Goal: Task Accomplishment & Management: Manage account settings

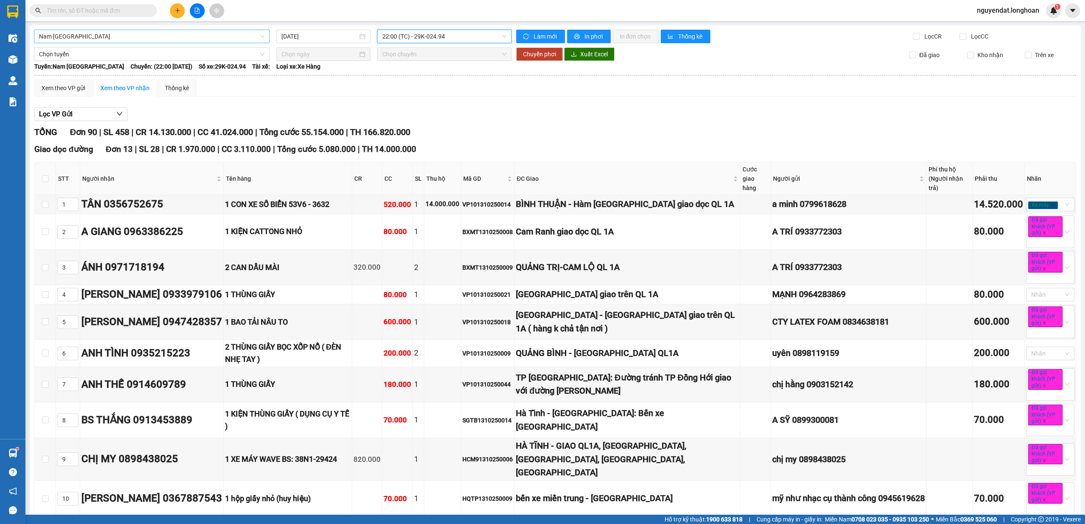
click at [145, 38] on span "Nam Trung Bắc QL1A" at bounding box center [151, 36] width 225 height 13
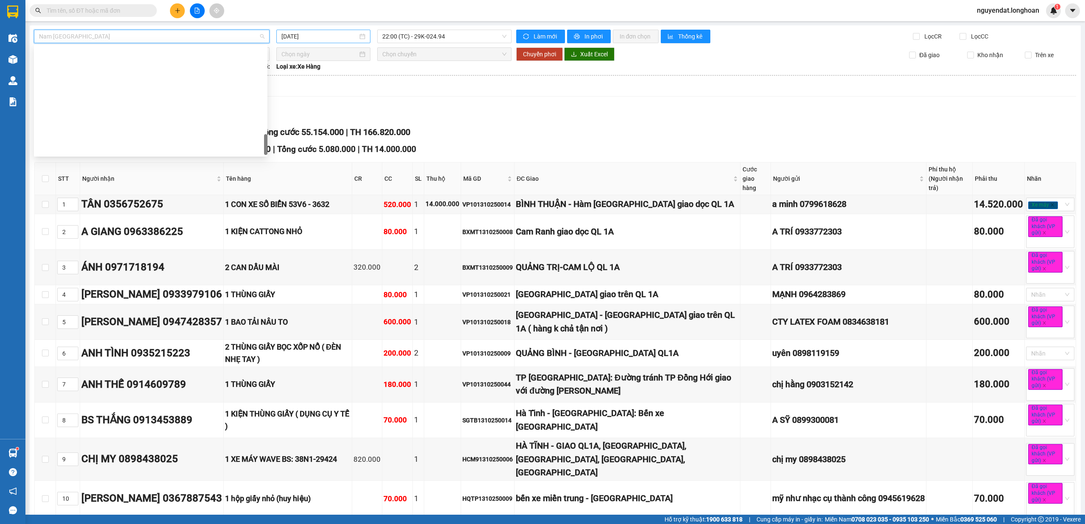
click at [331, 39] on input "13/10/2025" at bounding box center [319, 36] width 76 height 9
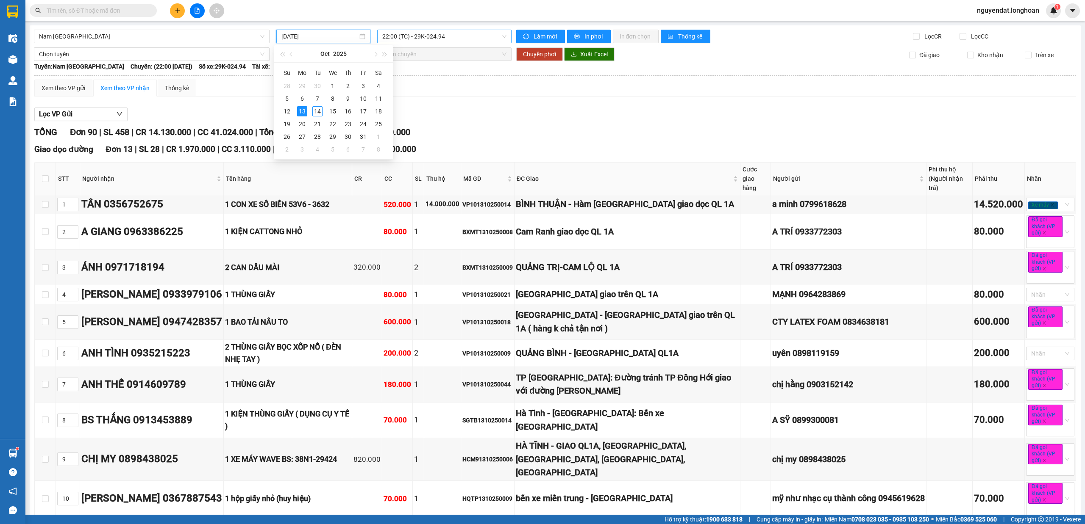
click at [436, 38] on span "22:00 (TC) - 29K-024.94" at bounding box center [444, 36] width 125 height 13
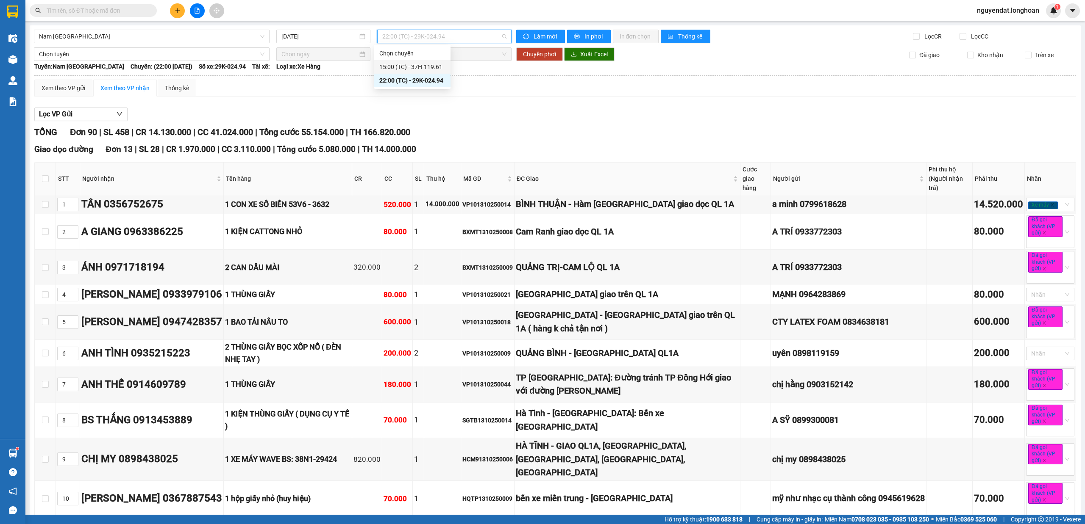
click at [430, 68] on div "15:00 (TC) - 37H-119.61" at bounding box center [412, 66] width 66 height 9
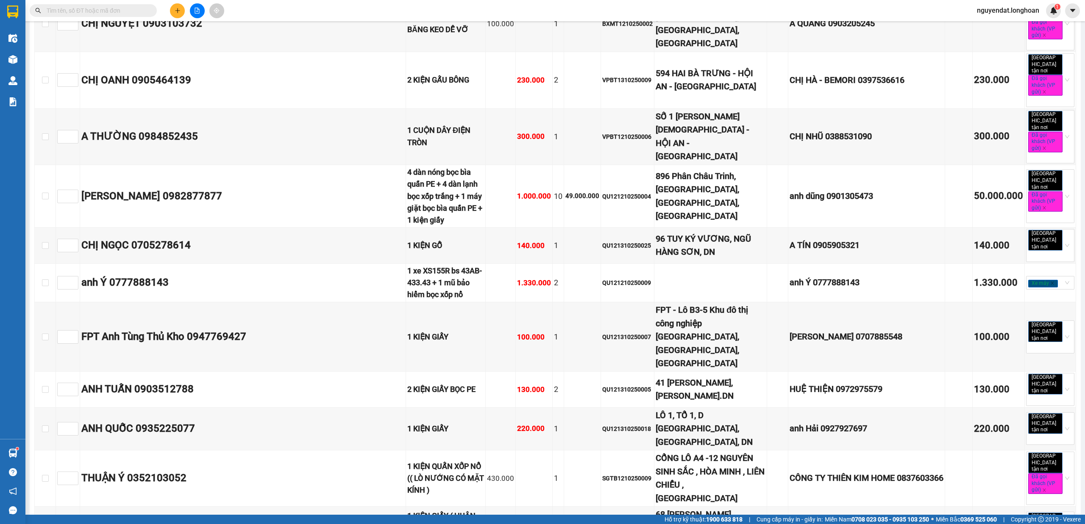
scroll to position [4119, 0]
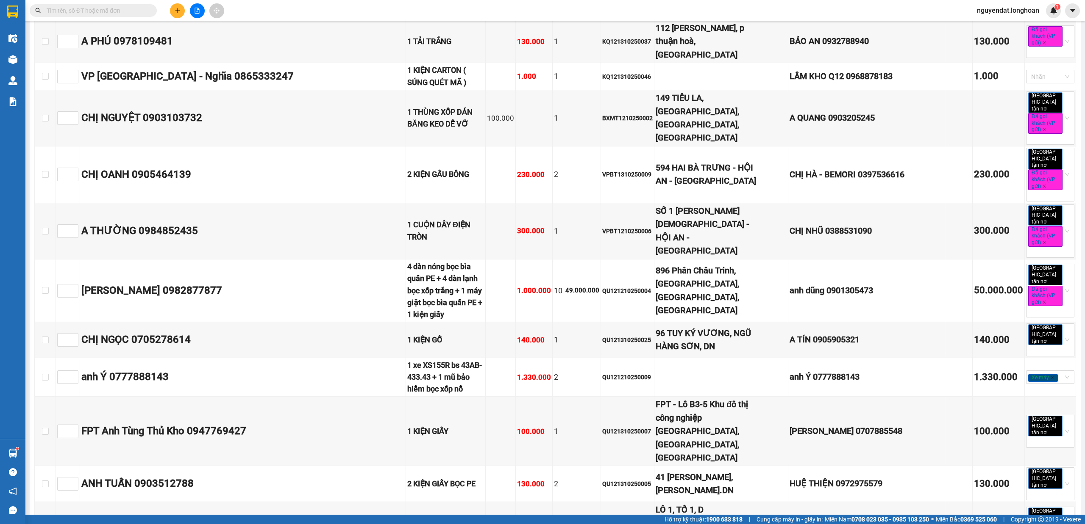
checkbox input "true"
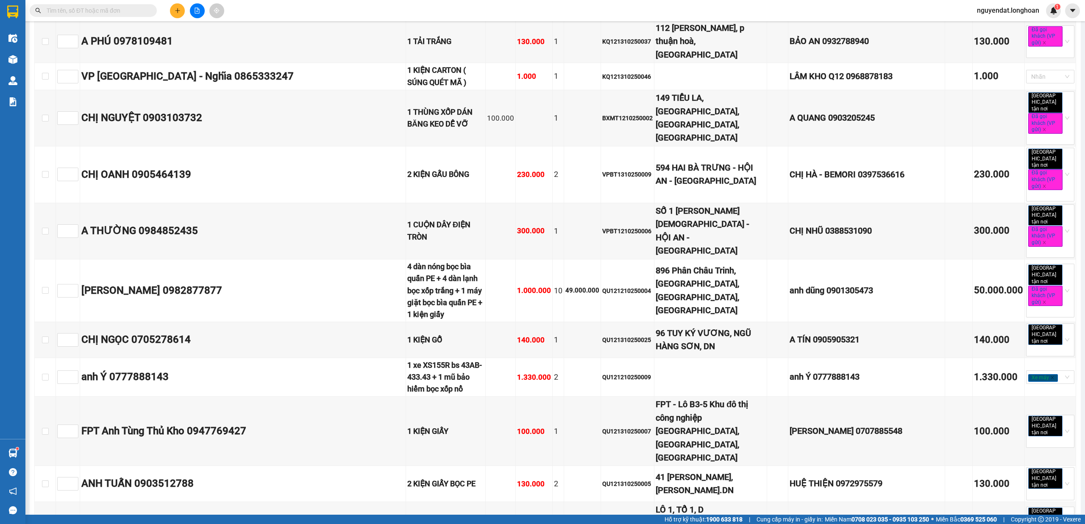
checkbox input "true"
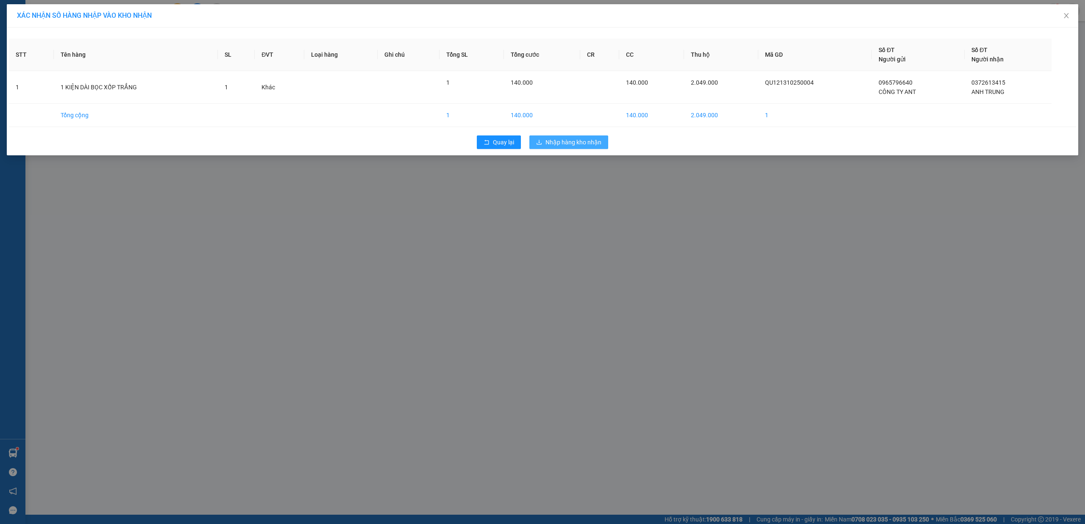
click at [575, 142] on span "Nhập hàng kho nhận" at bounding box center [573, 142] width 56 height 9
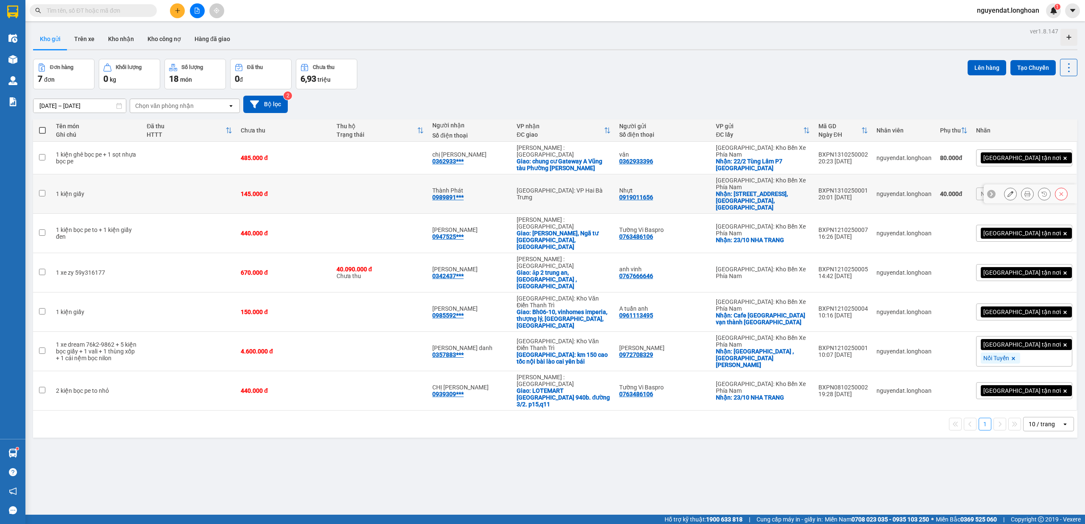
click at [480, 191] on td "Thành Phát 0989891***" at bounding box center [470, 194] width 84 height 39
checkbox input "true"
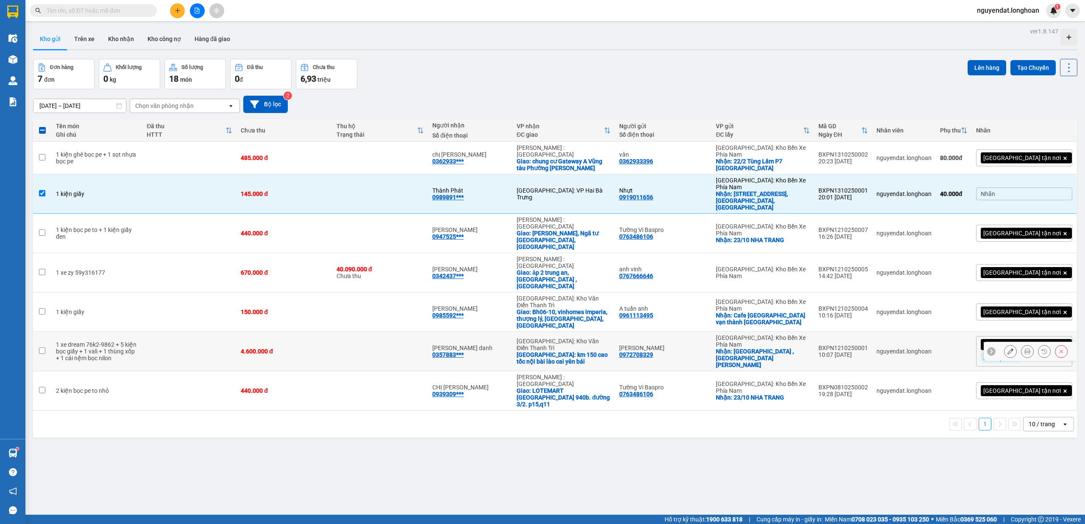
click at [512, 332] on td "Nguyễn thị yến danh 0357883***" at bounding box center [470, 351] width 84 height 39
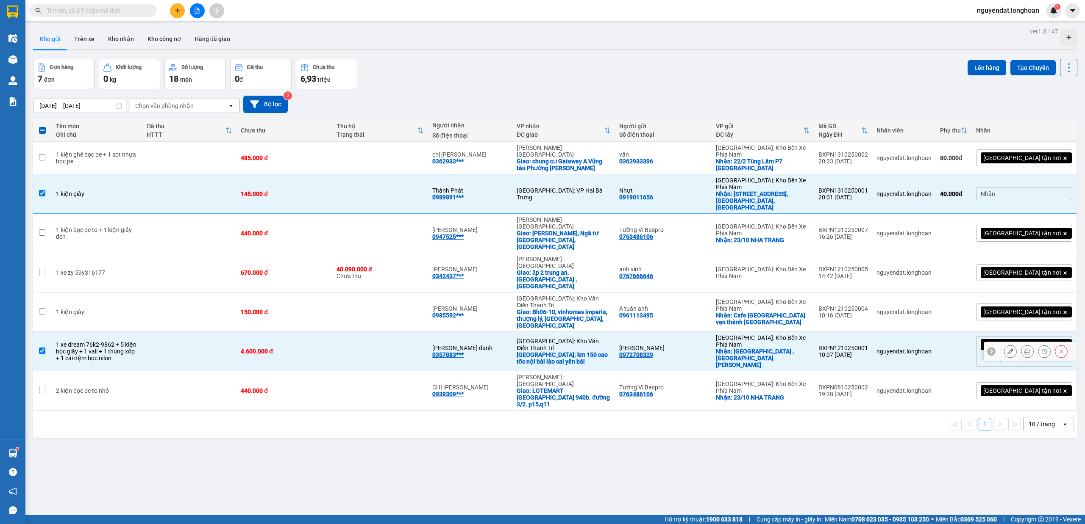
click at [512, 332] on td "Nguyễn thị yến danh 0357883***" at bounding box center [470, 351] width 84 height 39
checkbox input "false"
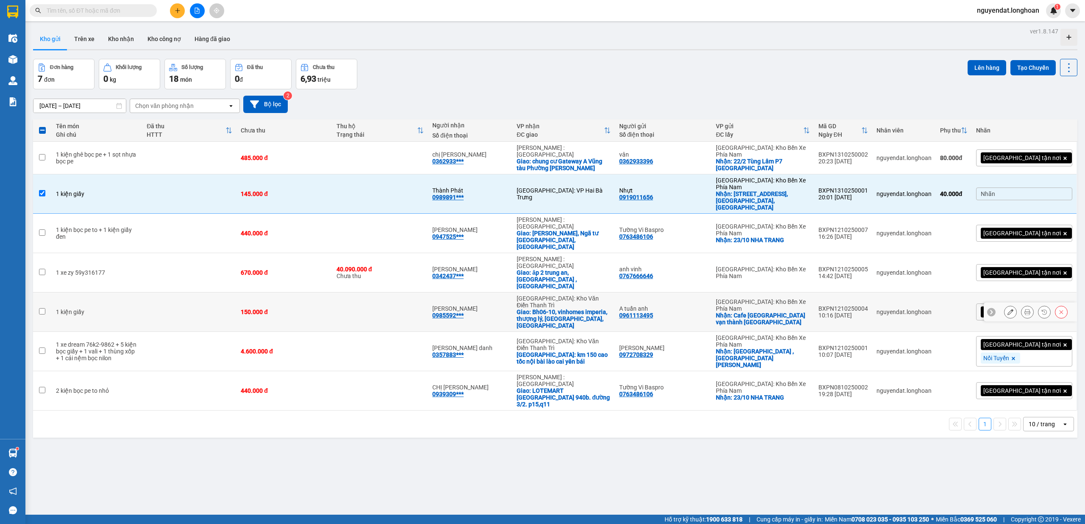
drag, startPoint x: 535, startPoint y: 259, endPoint x: 531, endPoint y: 289, distance: 29.5
click at [508, 305] on div "Đỗ duy cường 0985592***" at bounding box center [470, 312] width 76 height 14
checkbox input "true"
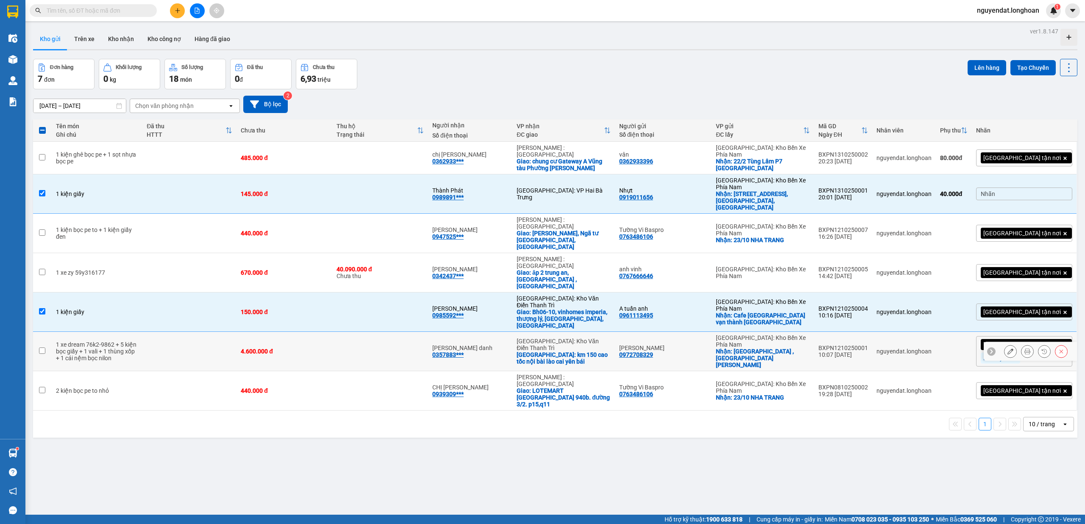
drag, startPoint x: 527, startPoint y: 288, endPoint x: 539, endPoint y: 285, distance: 11.8
click at [508, 345] on div "Nguyễn thị yến danh" at bounding box center [470, 348] width 76 height 7
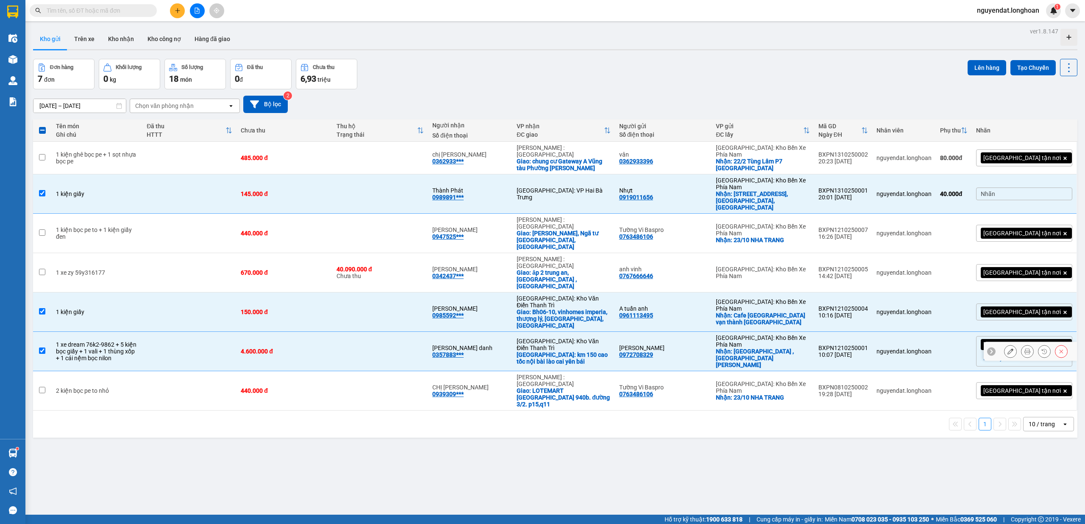
click at [508, 345] on div "Nguyễn thị yến danh 0357883***" at bounding box center [470, 352] width 76 height 14
checkbox input "false"
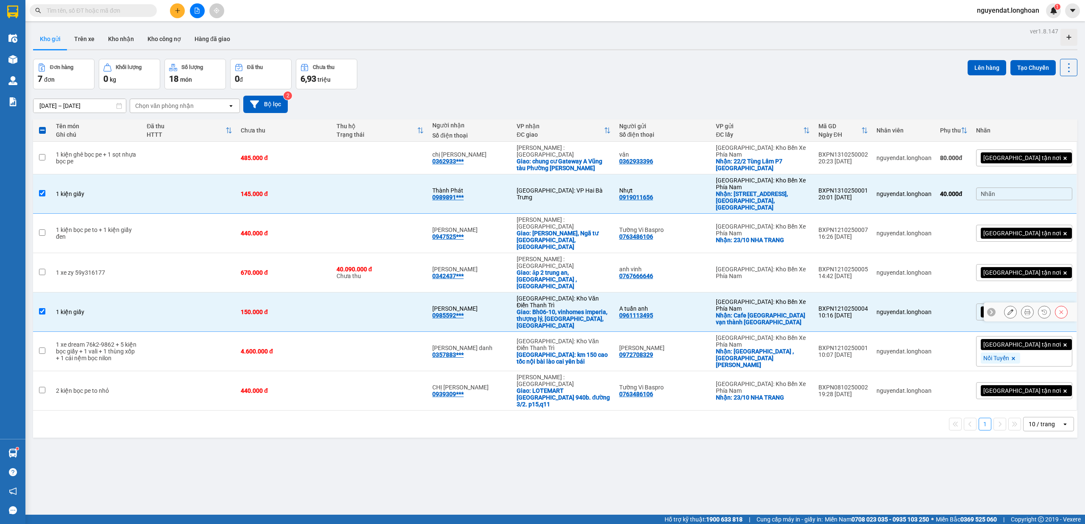
click at [508, 305] on div "Đỗ duy cường" at bounding box center [470, 308] width 76 height 7
checkbox input "false"
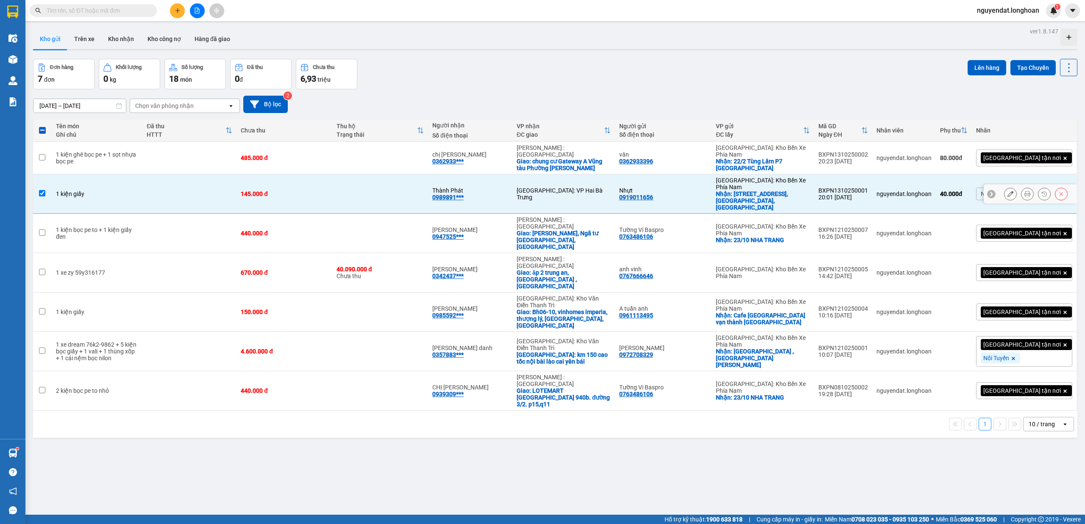
click at [512, 189] on td "Thành Phát 0989891***" at bounding box center [470, 194] width 84 height 39
checkbox input "false"
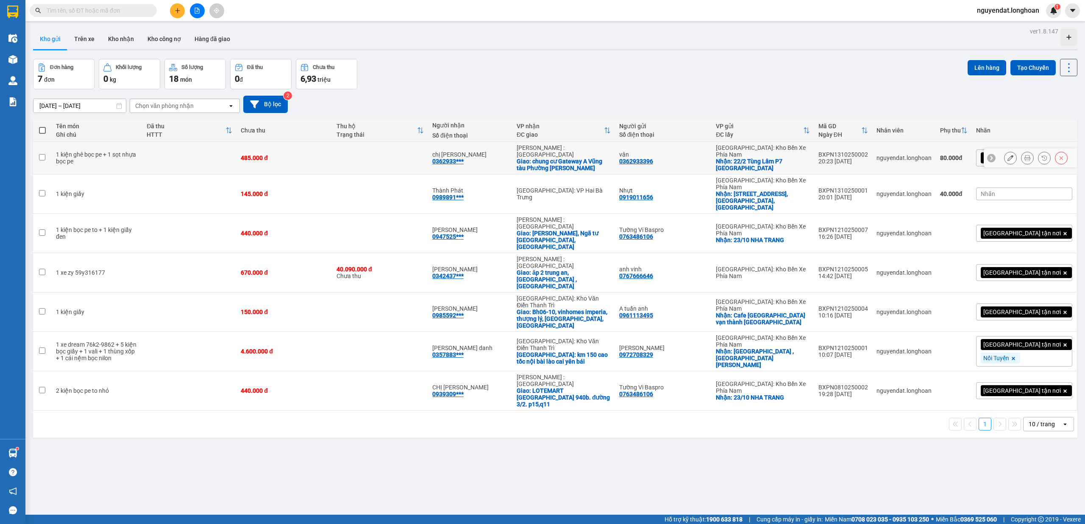
click at [512, 158] on td "chị vân 0362933***" at bounding box center [470, 158] width 84 height 33
checkbox input "true"
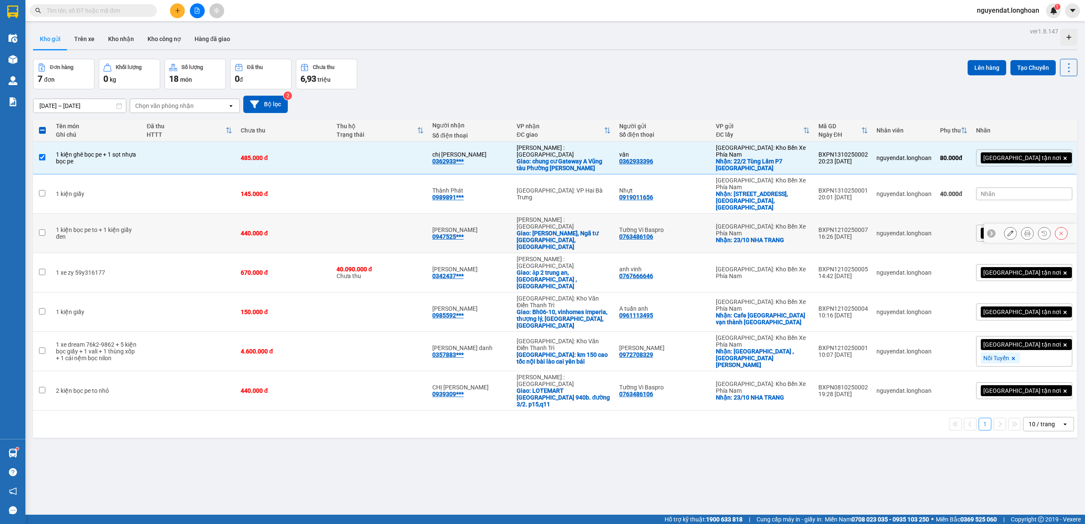
click at [512, 214] on td "Ngọc Hạnh 0947525***" at bounding box center [470, 233] width 84 height 39
checkbox input "true"
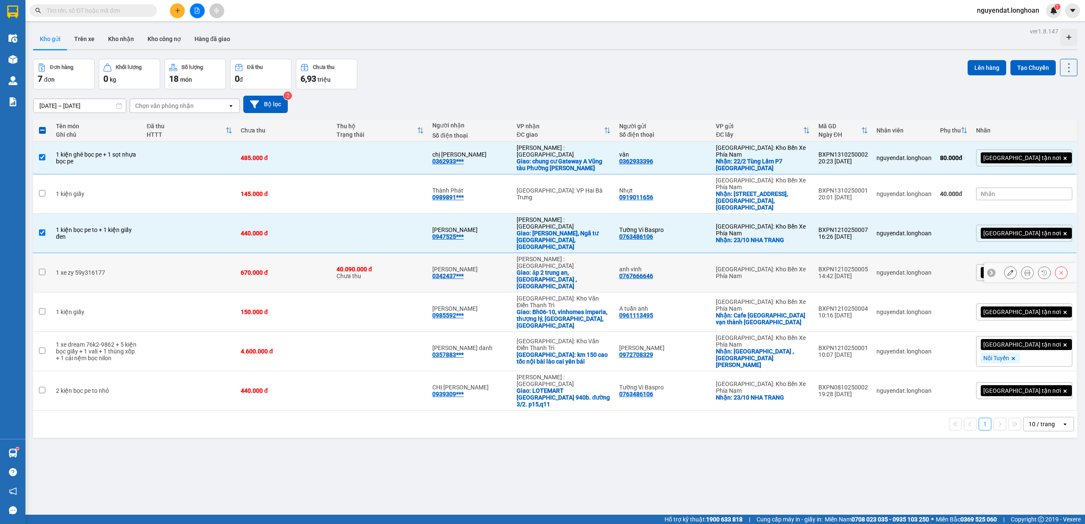
drag, startPoint x: 522, startPoint y: 234, endPoint x: 532, endPoint y: 267, distance: 34.6
click at [508, 266] on div "anh vũ 0342437***" at bounding box center [470, 273] width 76 height 14
checkbox input "true"
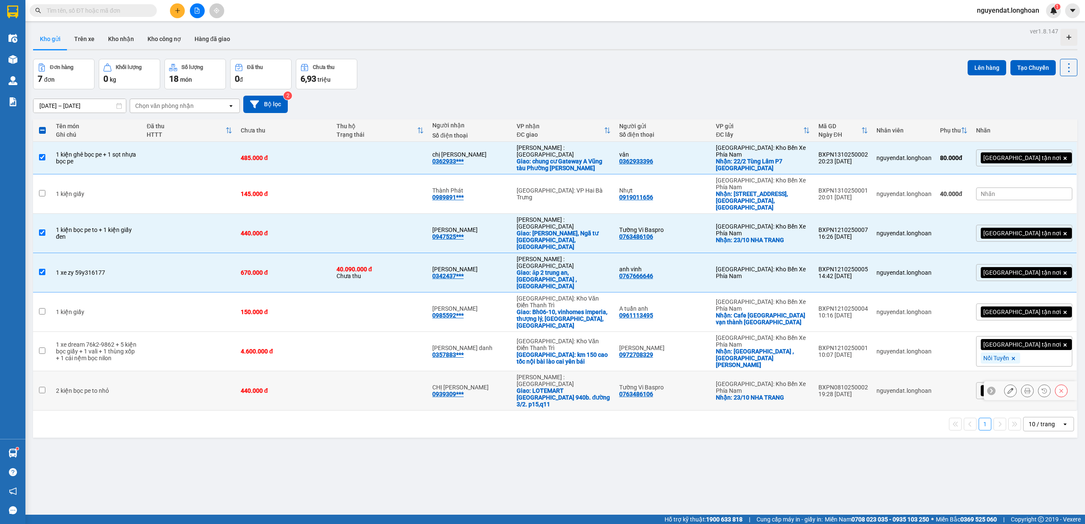
click at [505, 384] on div "CHỊ TRANG 0939309***" at bounding box center [470, 391] width 76 height 14
checkbox input "true"
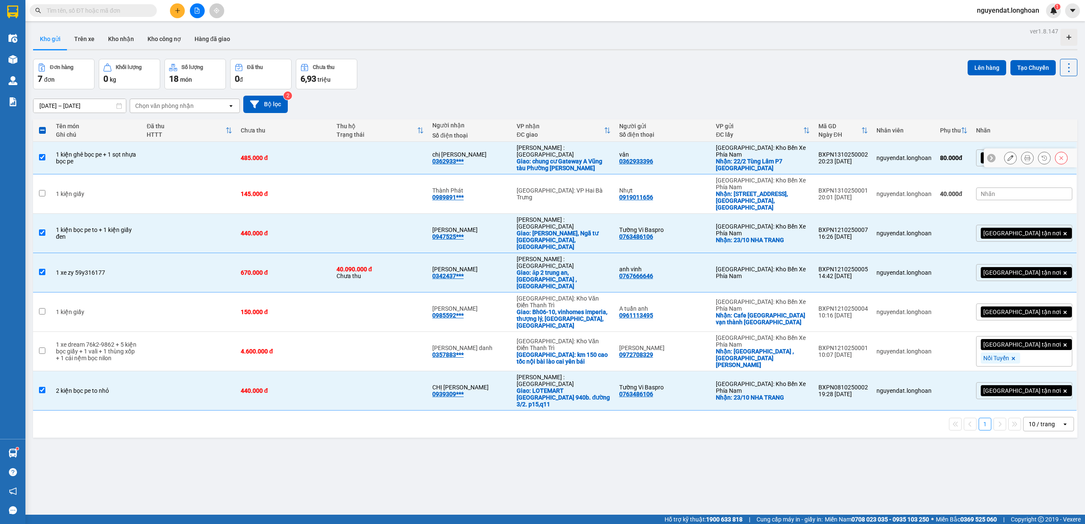
click at [419, 156] on td at bounding box center [380, 158] width 96 height 33
checkbox input "false"
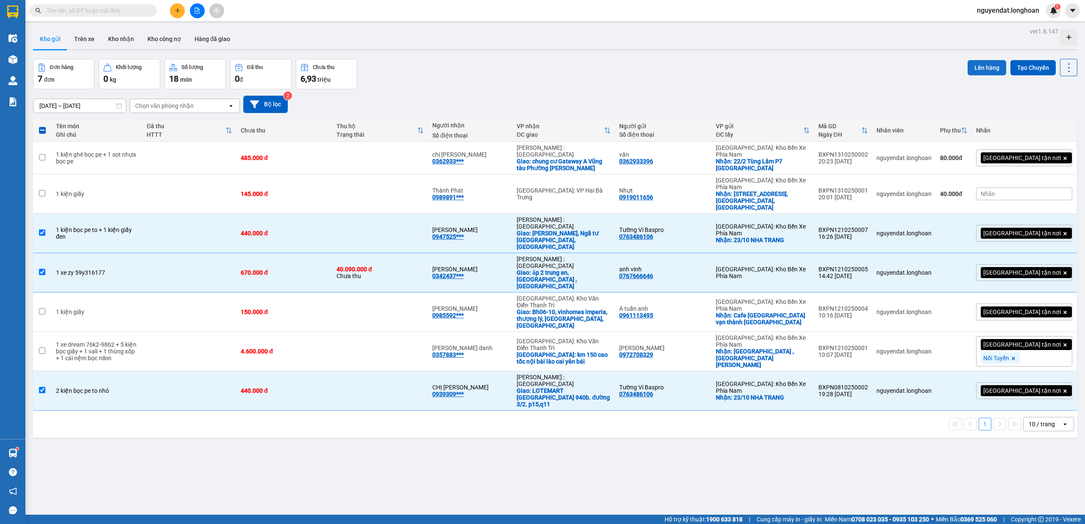
click at [974, 65] on button "Lên hàng" at bounding box center [986, 67] width 39 height 15
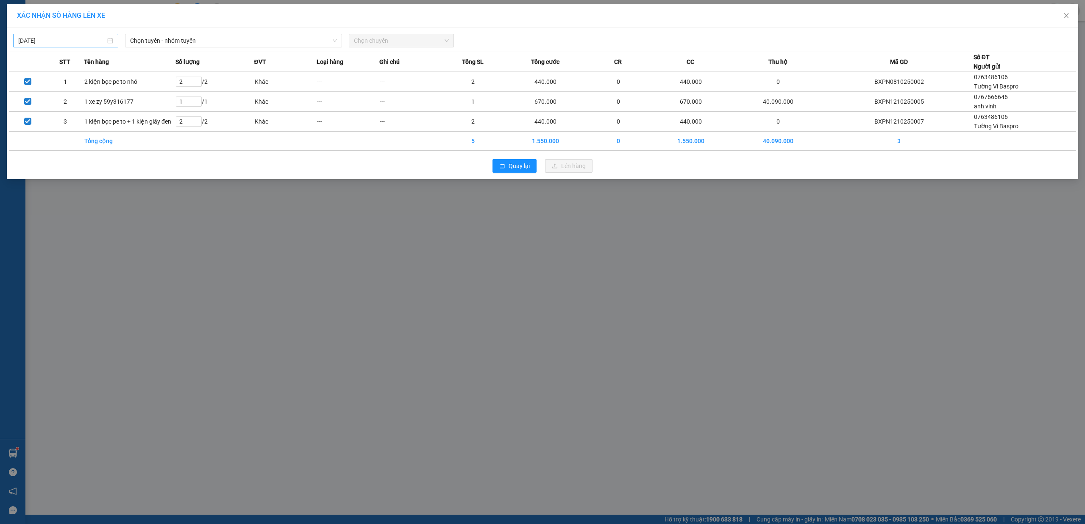
click at [87, 42] on input "03/10/2025" at bounding box center [61, 40] width 87 height 9
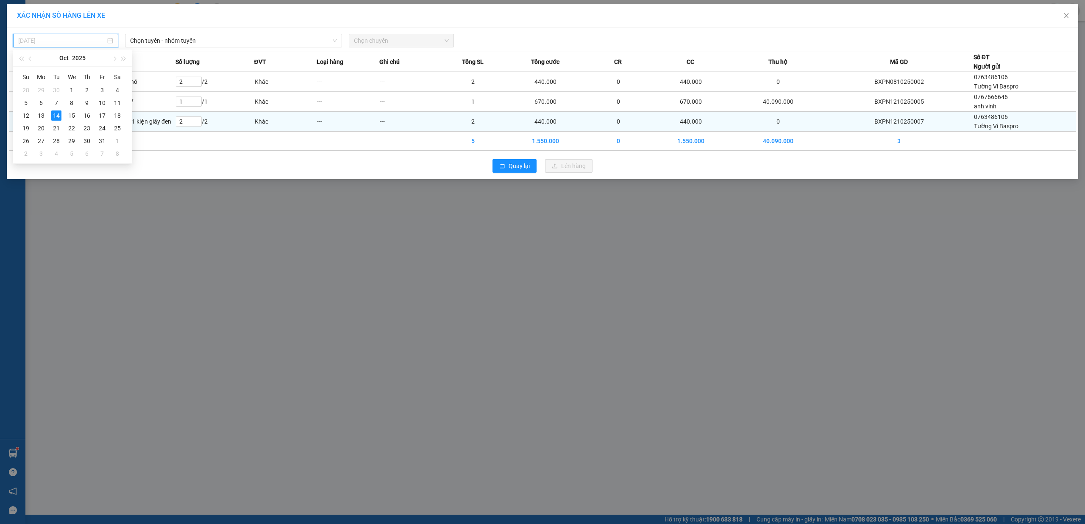
drag, startPoint x: 29, startPoint y: 117, endPoint x: 48, endPoint y: 114, distance: 19.4
click at [29, 117] on div "12" at bounding box center [26, 116] width 10 height 10
type input "12/10/2025"
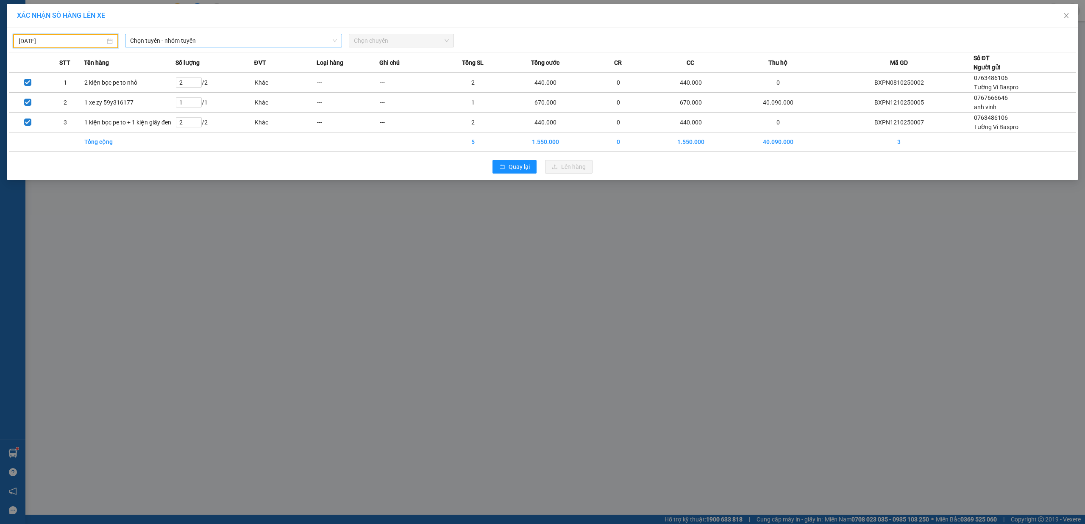
click at [258, 44] on span "Chọn tuyến - nhóm tuyến" at bounding box center [233, 40] width 207 height 13
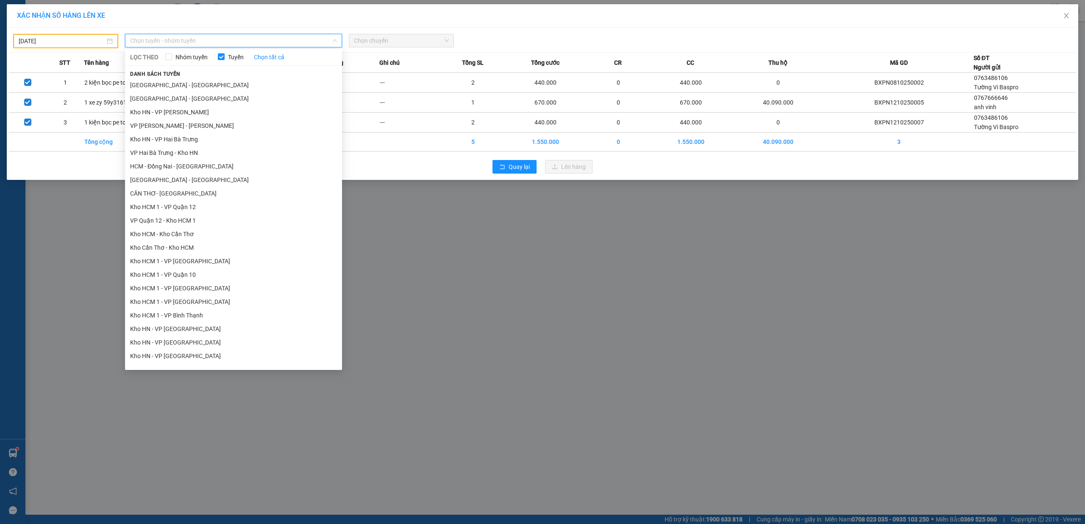
scroll to position [402, 0]
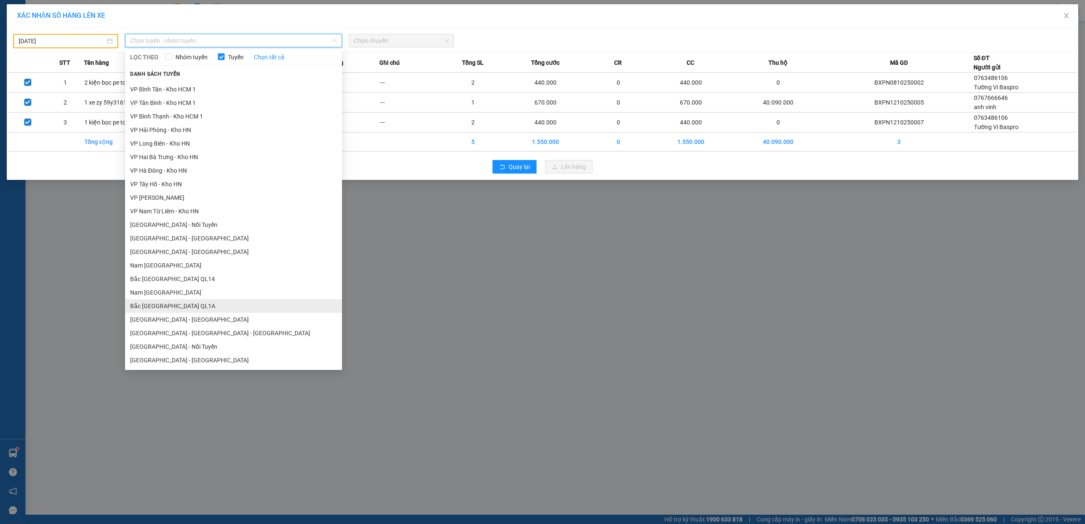
click at [200, 304] on li "Bắc Trung Nam QL1A" at bounding box center [233, 307] width 217 height 14
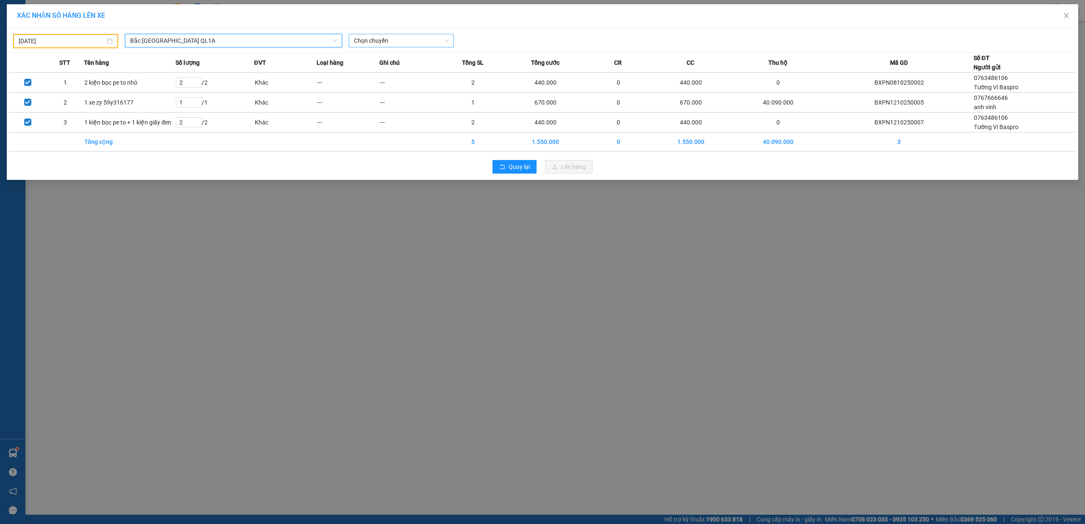
click at [385, 39] on span "Chọn chuyến" at bounding box center [401, 40] width 95 height 13
click at [406, 73] on div "20:00 (TC) - 29E-191.97" at bounding box center [387, 71] width 66 height 9
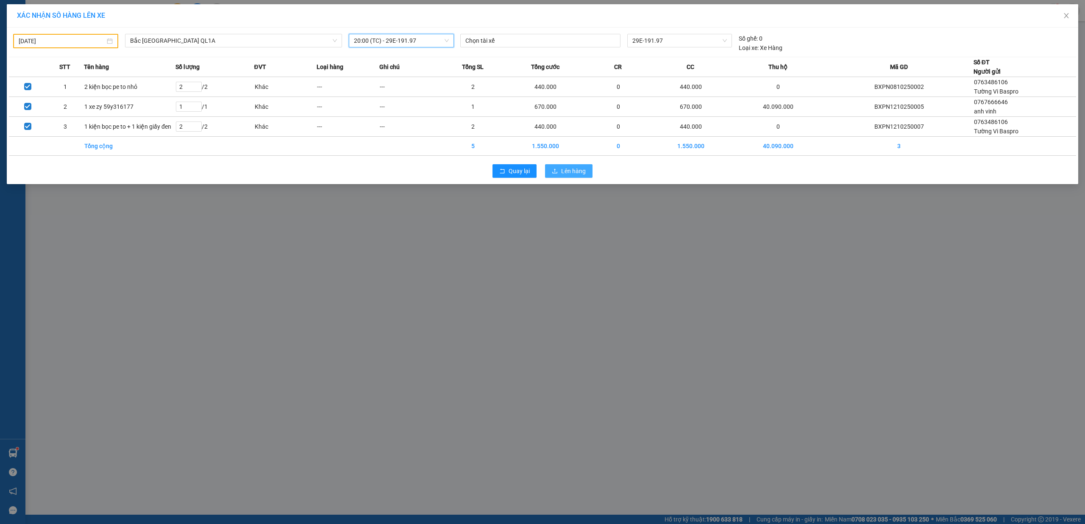
click at [570, 172] on span "Lên hàng" at bounding box center [573, 170] width 25 height 9
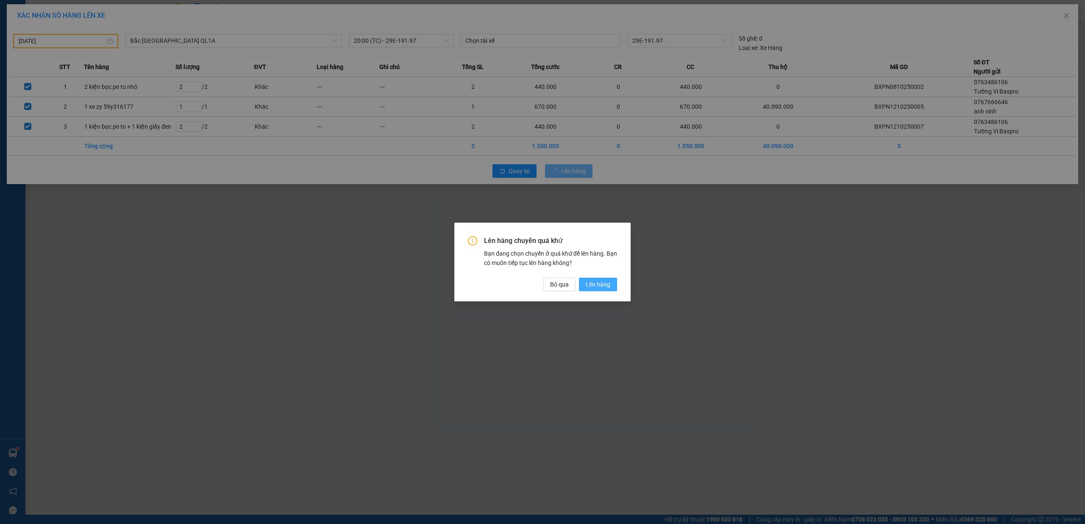
click at [614, 279] on button "Lên hàng" at bounding box center [598, 285] width 38 height 14
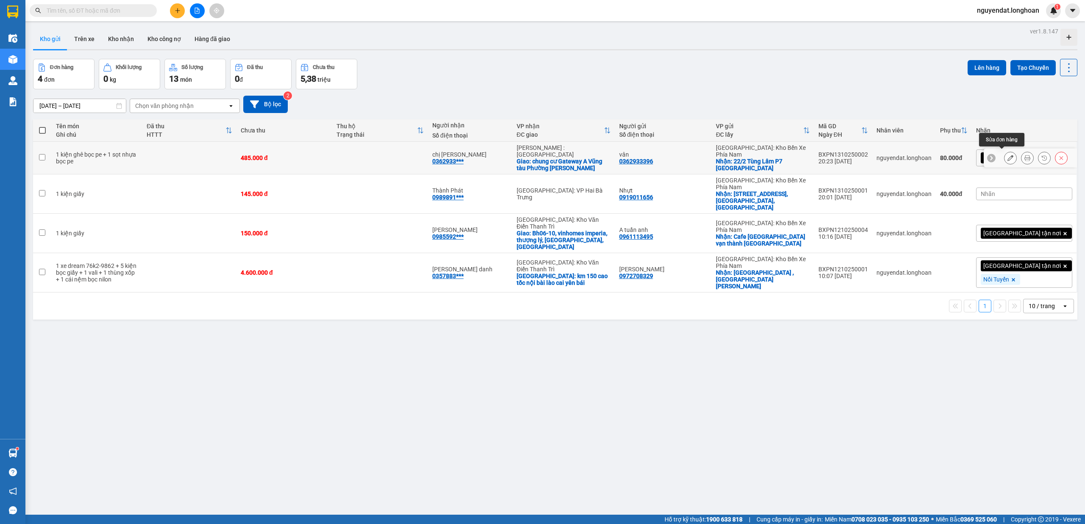
click at [1007, 155] on icon at bounding box center [1010, 158] width 6 height 6
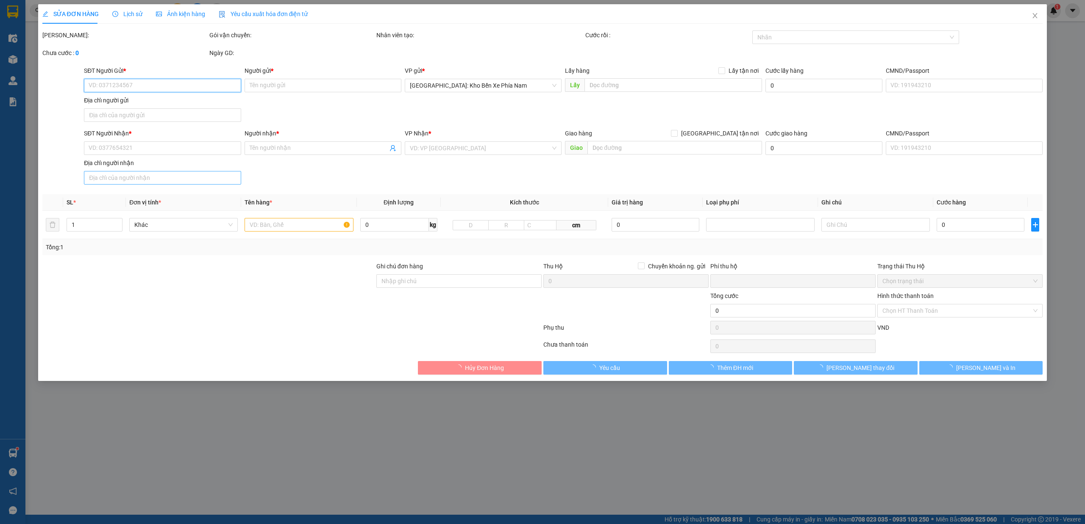
type input "0362933396"
type input "vân"
checkbox input "true"
type input "22/2 Tùng Lâm P7 Đà Lạt"
type input "0362933396"
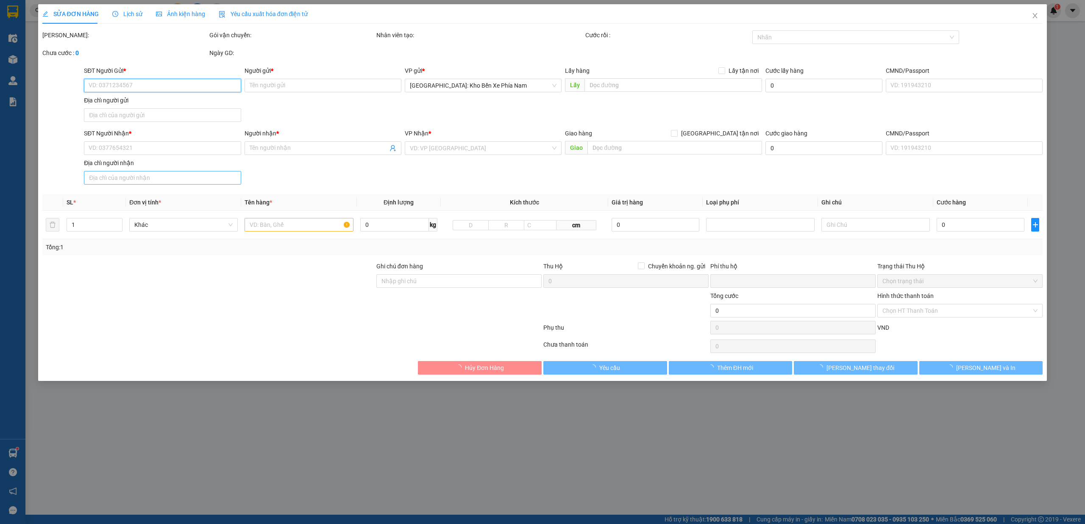
type input "chị vân"
checkbox input "true"
type input "chung cư Gateway A Vũng tàu Phường Nguyễn An Ninh"
type input "0"
type input "485.000"
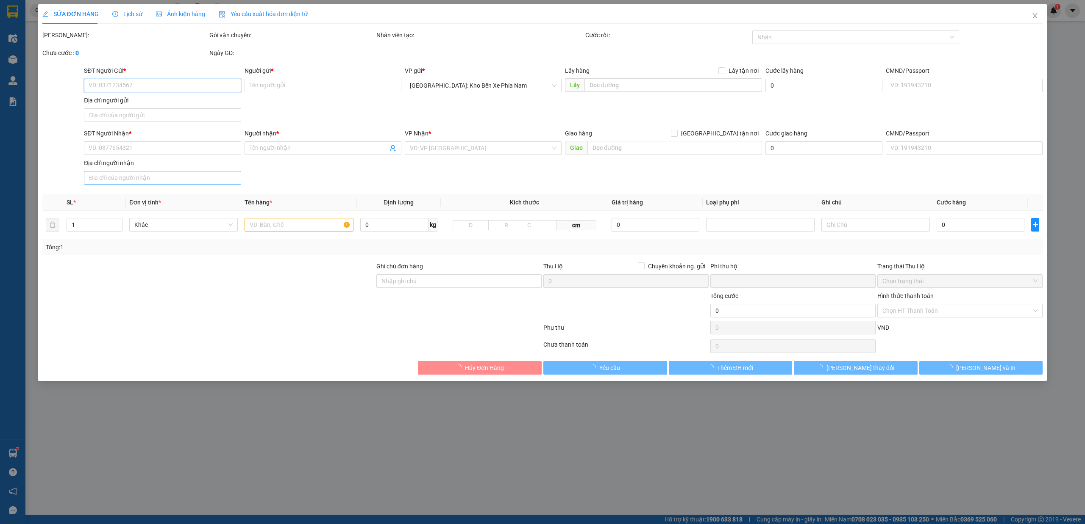
type input "80.000"
type input "485.000"
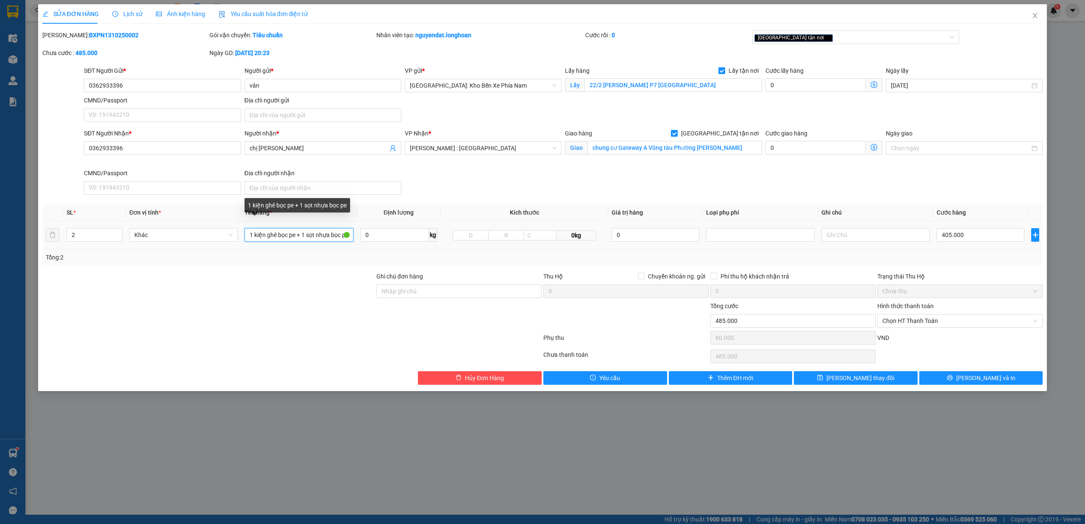
click at [297, 235] on input "1 kiện ghê bọc pe + 1 sọt nhựa bọc pe" at bounding box center [298, 235] width 108 height 14
type input "1 kiện ghê bọc xốp nổ+ 1 sọt nhựa"
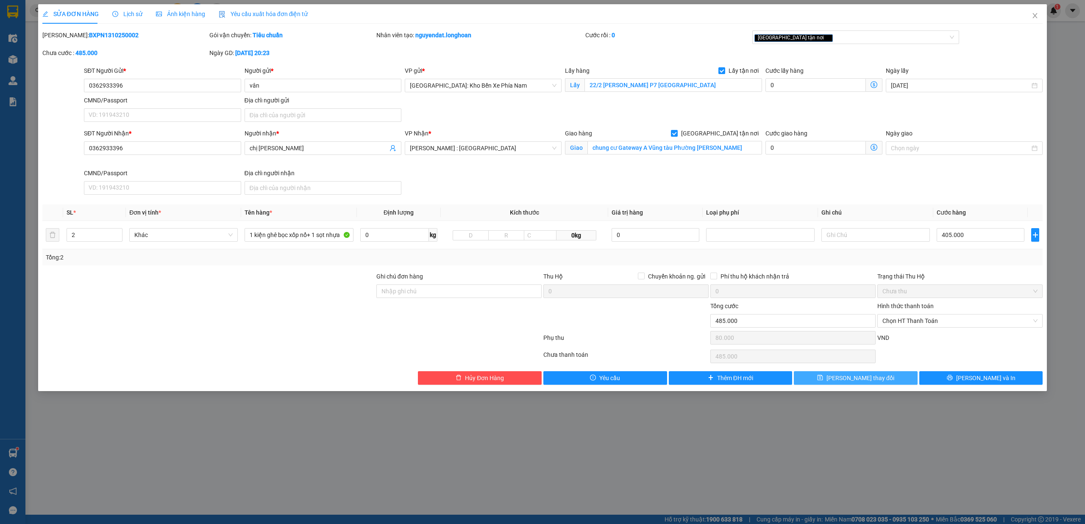
click at [886, 380] on button "[PERSON_NAME] thay đổi" at bounding box center [855, 379] width 124 height 14
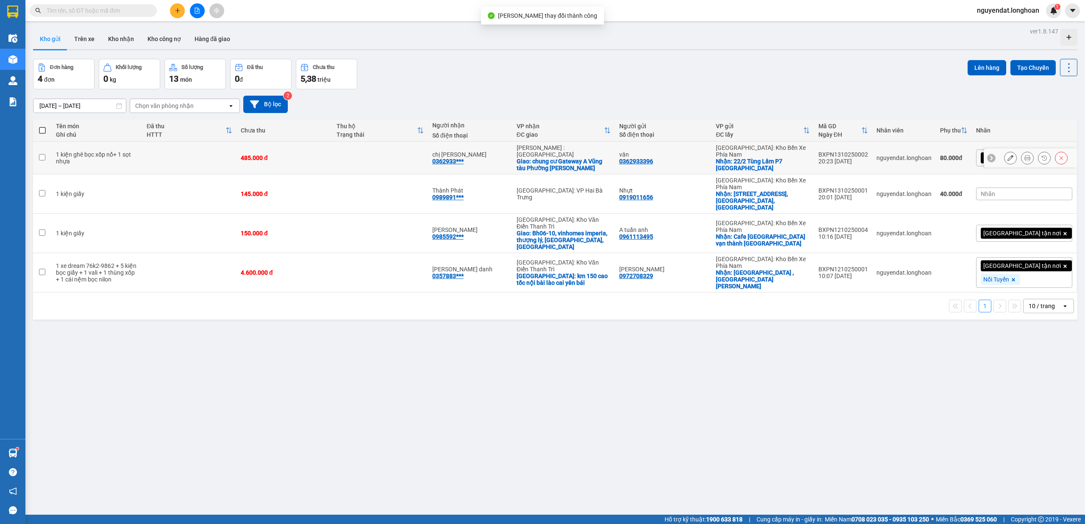
click at [363, 154] on td at bounding box center [380, 158] width 96 height 33
checkbox input "true"
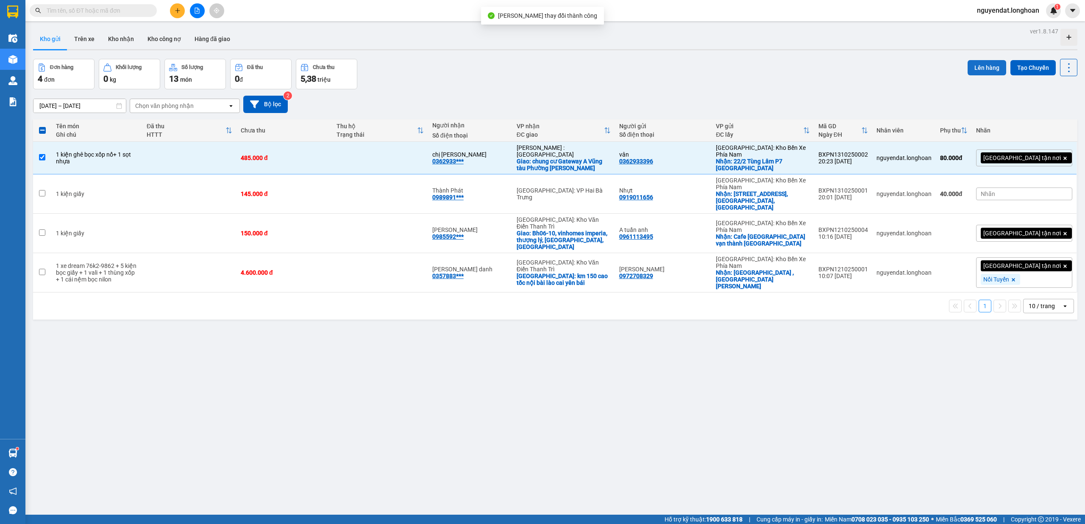
click at [980, 72] on button "Lên hàng" at bounding box center [986, 67] width 39 height 15
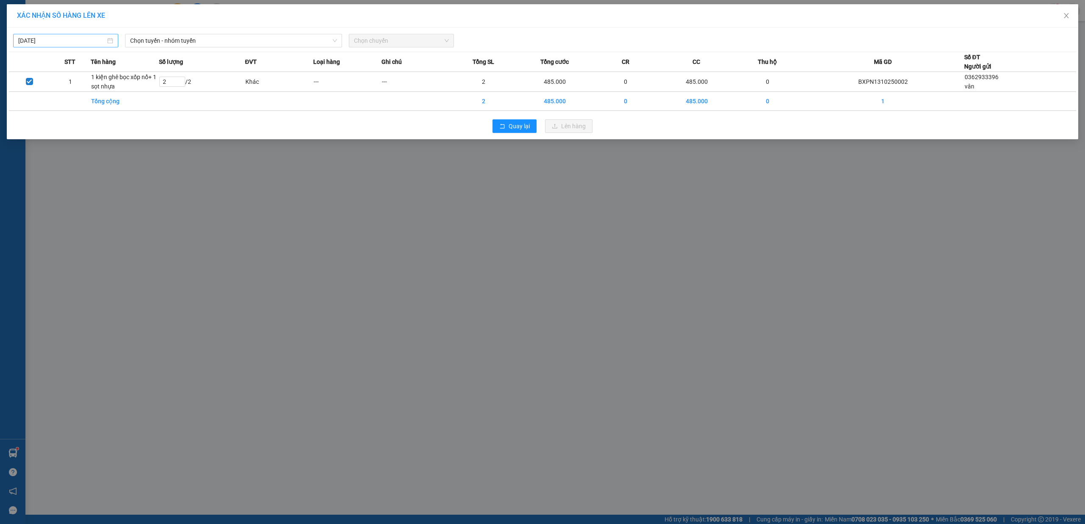
click at [73, 37] on input "02/10/2025" at bounding box center [61, 40] width 87 height 9
click at [30, 116] on div "12" at bounding box center [26, 116] width 10 height 10
type input "12/10/2025"
click at [214, 43] on span "Chọn tuyến - nhóm tuyến" at bounding box center [233, 40] width 207 height 13
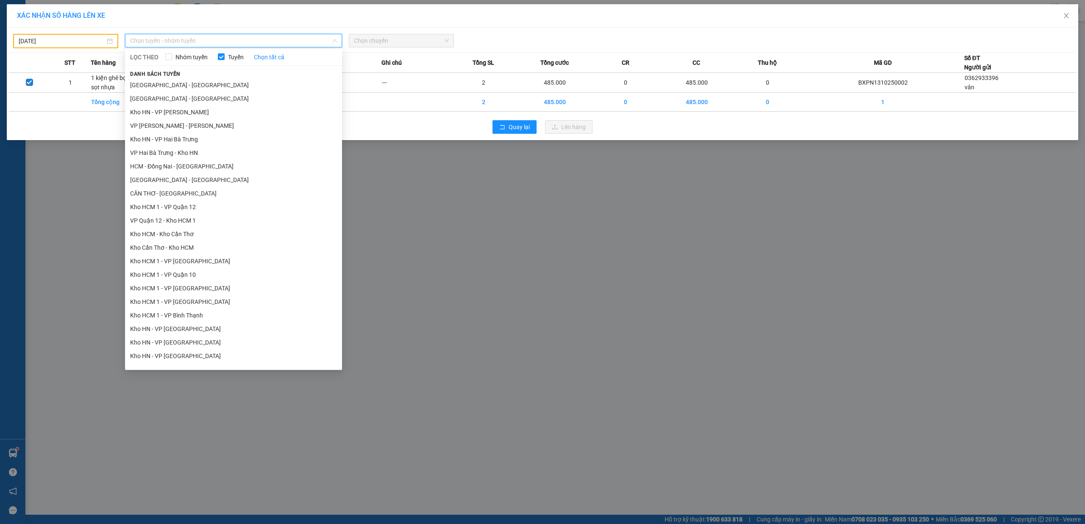
scroll to position [402, 0]
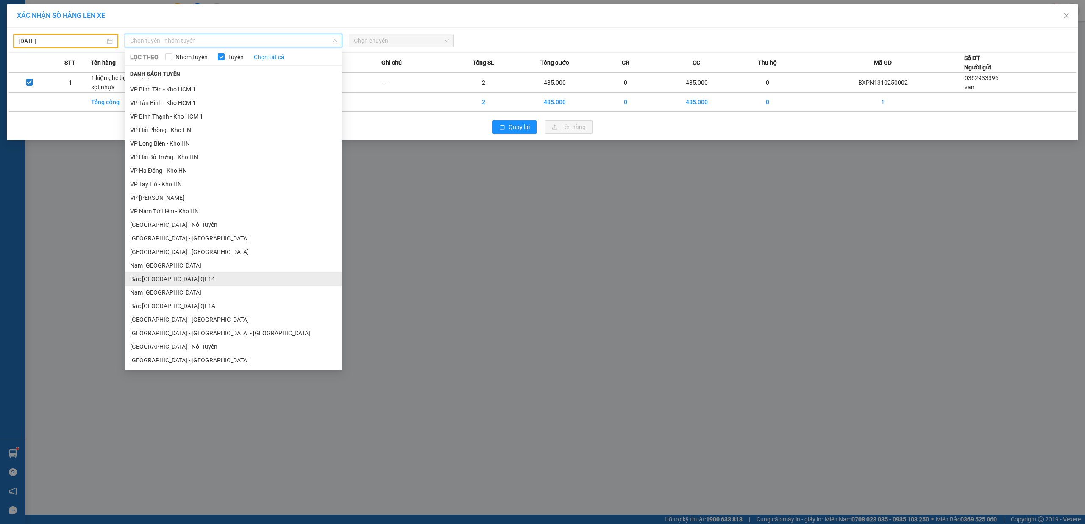
click at [201, 277] on li "Bắc Trung Nam QL14" at bounding box center [233, 279] width 217 height 14
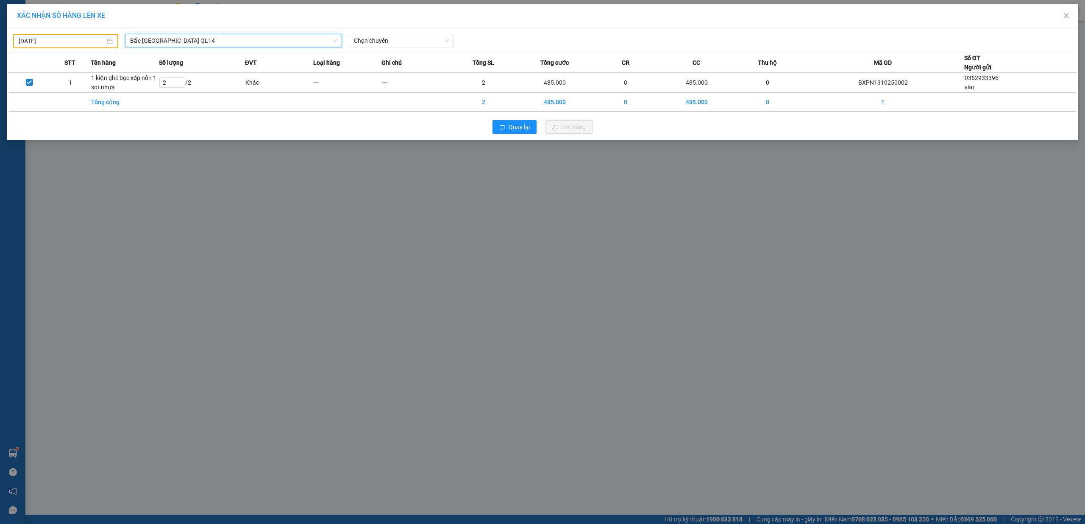
click at [230, 39] on span "Bắc Trung Nam QL14" at bounding box center [233, 40] width 207 height 13
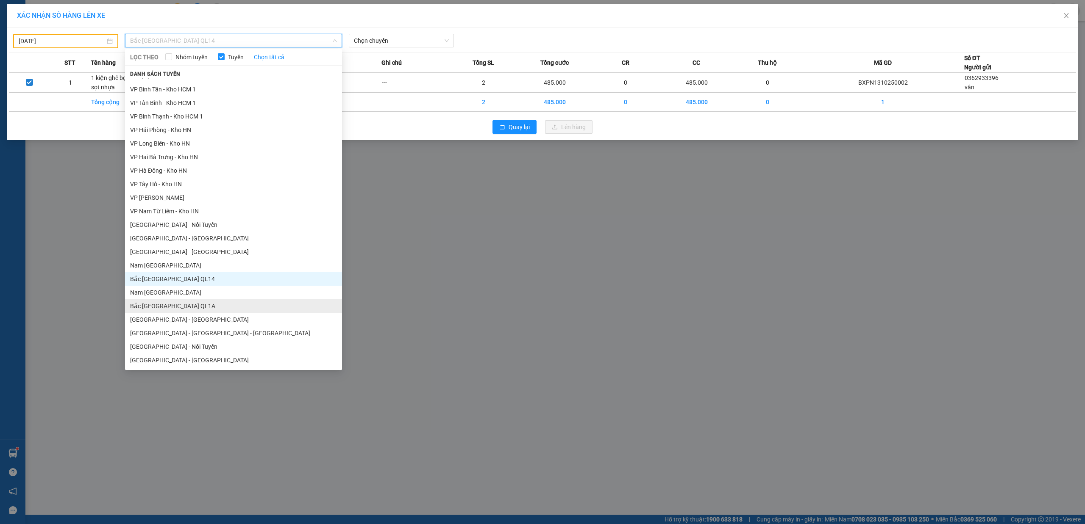
drag, startPoint x: 180, startPoint y: 307, endPoint x: 344, endPoint y: 170, distance: 213.5
click at [180, 308] on li "Bắc Trung Nam QL1A" at bounding box center [233, 307] width 217 height 14
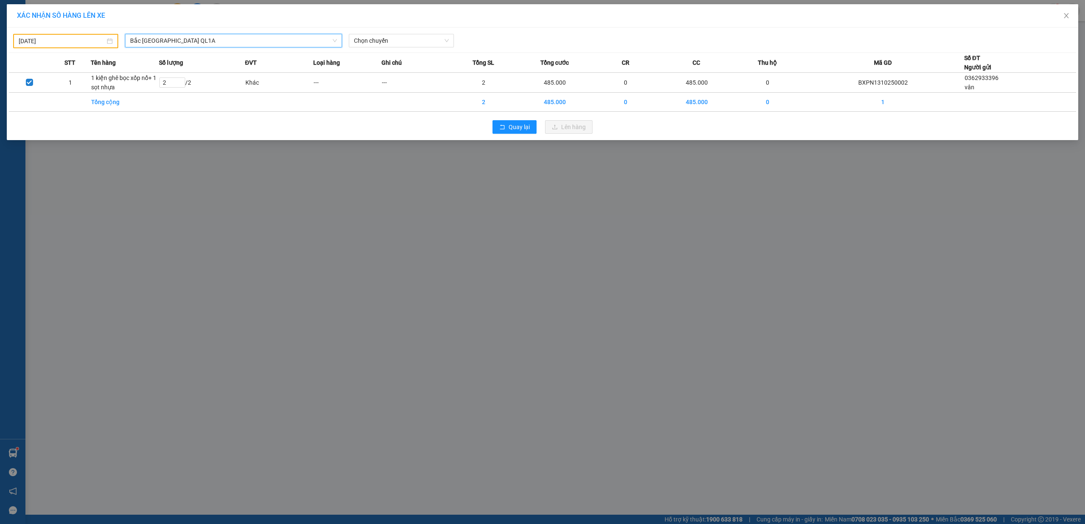
click at [397, 33] on div "12/10/2025 Bắc Trung Nam QL1A Bắc Trung Nam QL1A LỌC THEO Nhóm tuyến Tuyến Chọn…" at bounding box center [542, 39] width 1067 height 19
click at [397, 37] on span "Chọn chuyến" at bounding box center [401, 40] width 95 height 13
click at [402, 73] on div "20:00 (TC) - 29E-191.97" at bounding box center [387, 71] width 66 height 9
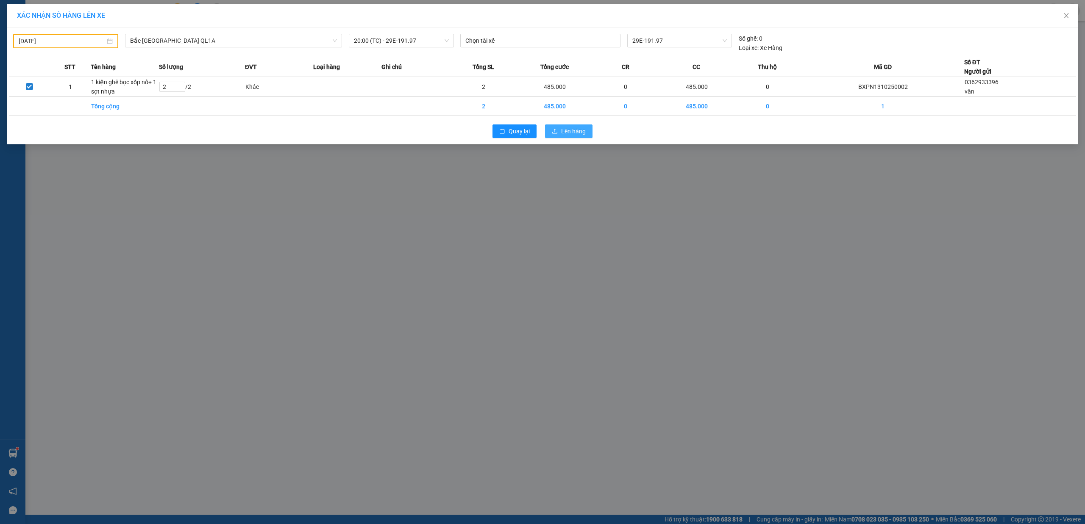
click at [570, 133] on span "Lên hàng" at bounding box center [573, 131] width 25 height 9
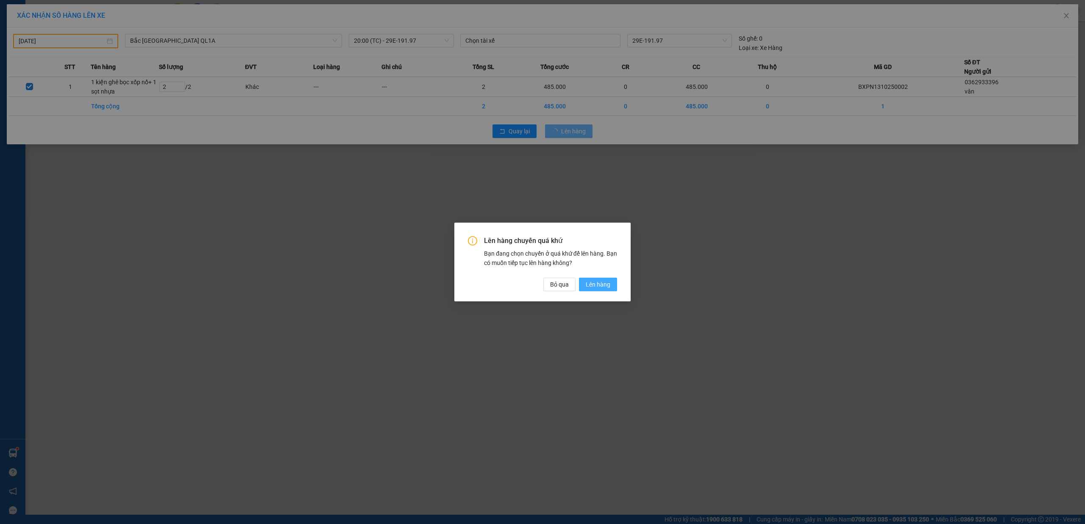
click at [601, 284] on span "Lên hàng" at bounding box center [597, 284] width 25 height 9
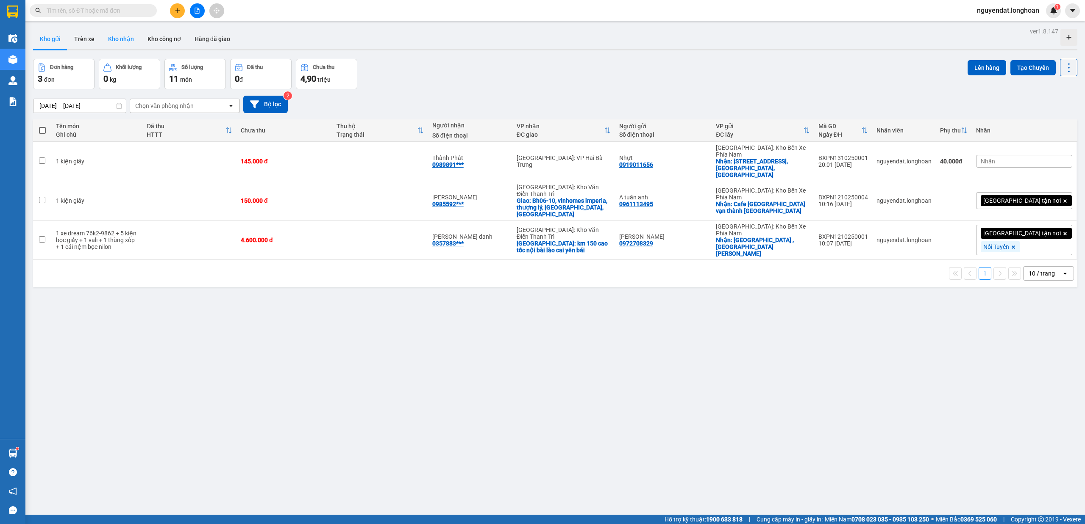
click at [112, 36] on button "Kho nhận" at bounding box center [120, 39] width 39 height 20
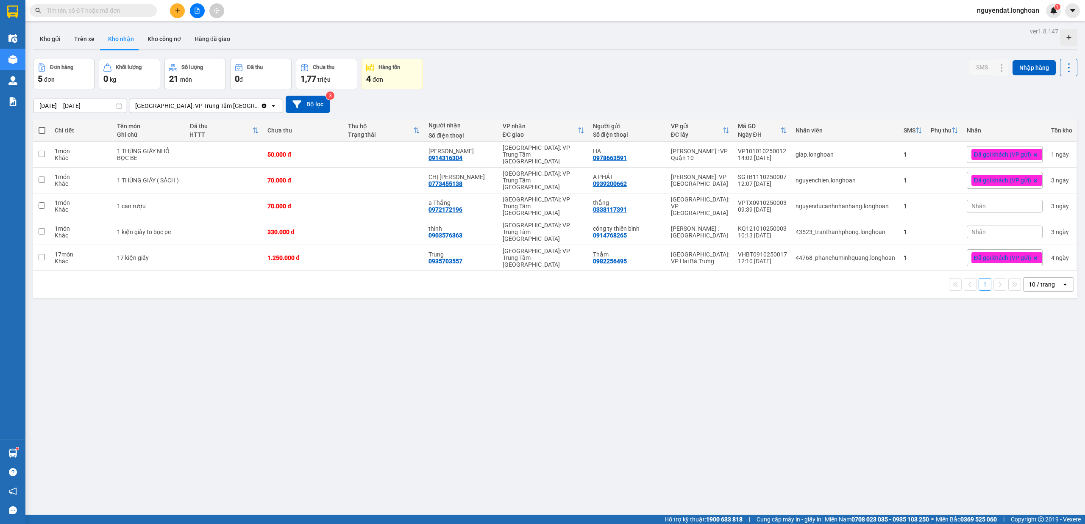
click at [230, 103] on div "Khánh Hòa: VP Trung Tâm TP Nha Trang" at bounding box center [197, 106] width 124 height 8
click at [238, 141] on div "[GEOGRAPHIC_DATA]: Kho Bến Xe Phía Nam" at bounding box center [197, 153] width 136 height 24
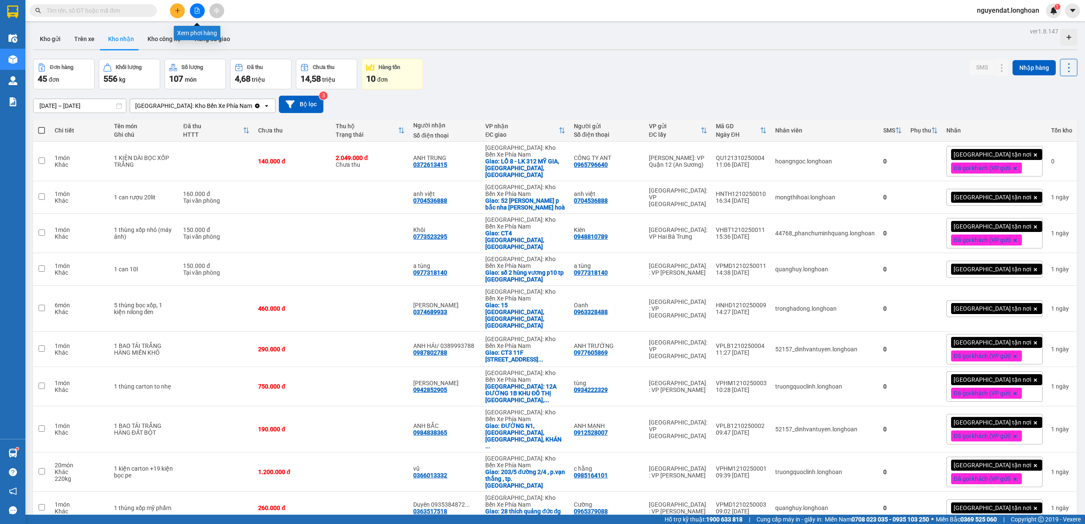
click at [195, 16] on button at bounding box center [197, 10] width 15 height 15
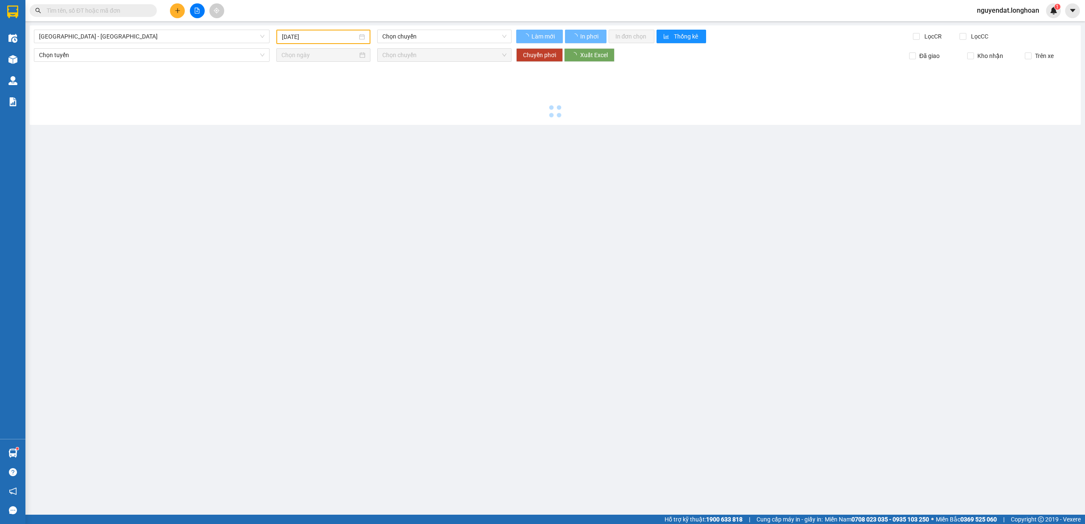
type input "14/10/2025"
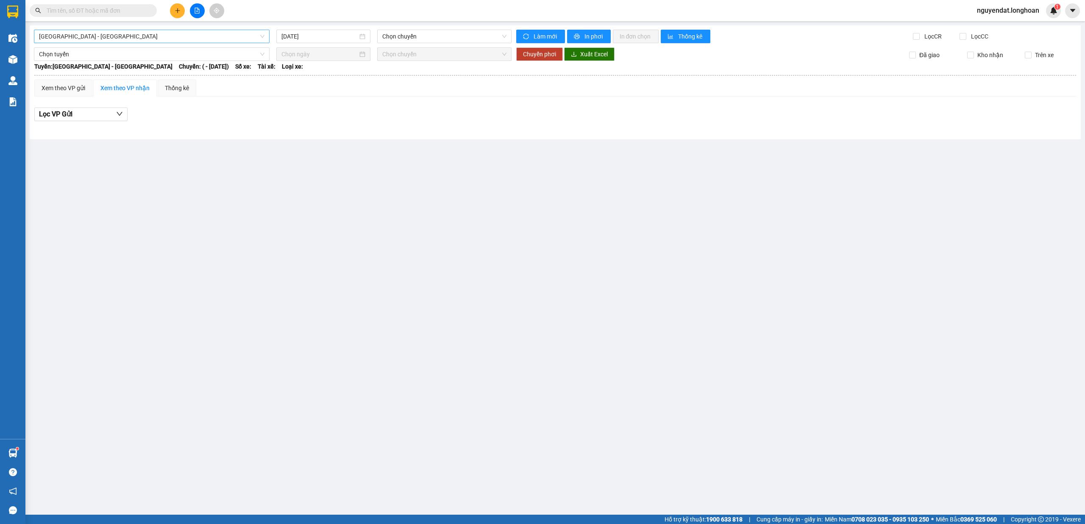
click at [141, 34] on span "Hải Phòng - Hà Nội" at bounding box center [151, 36] width 225 height 13
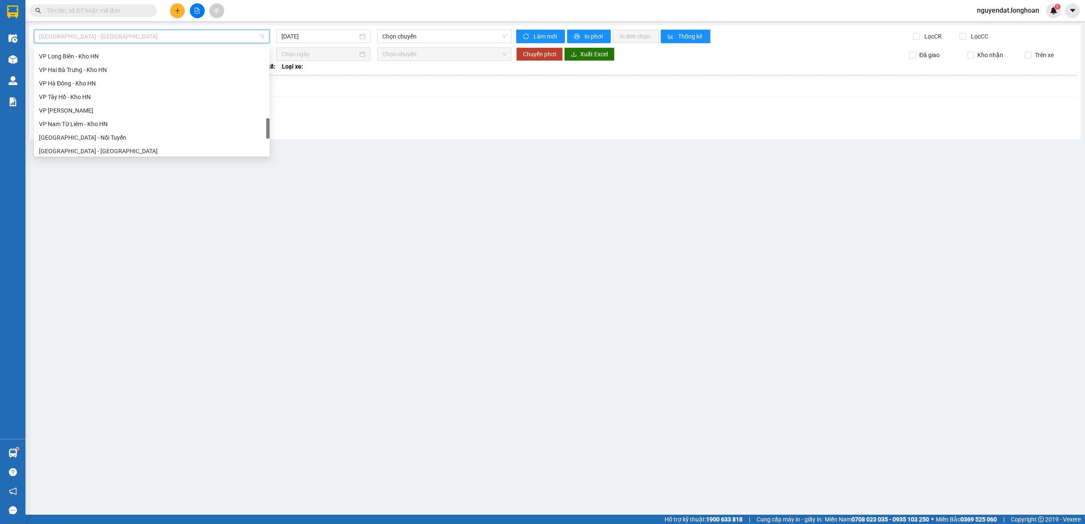
scroll to position [596, 0]
click at [109, 91] on div "Bắc Trung Nam QL1A" at bounding box center [151, 93] width 225 height 9
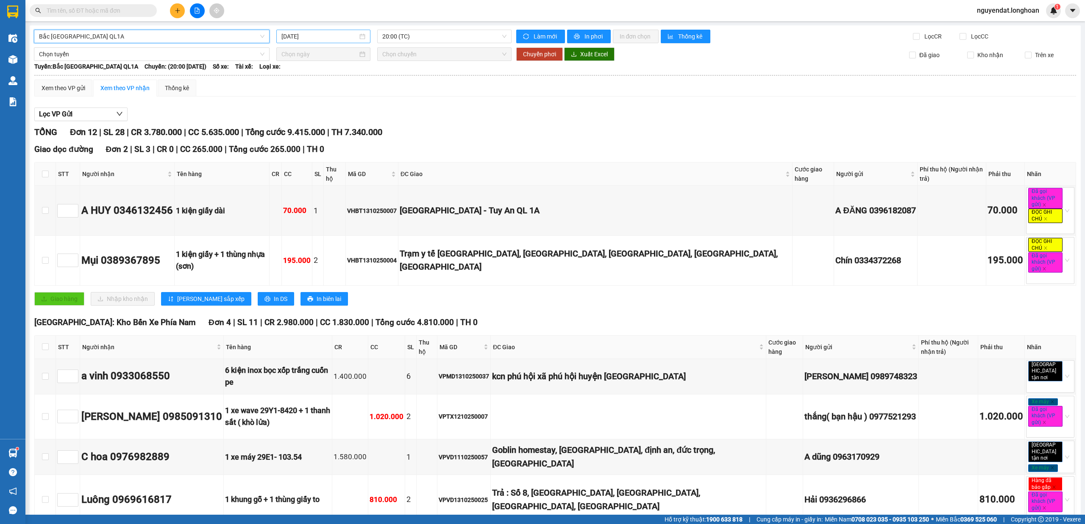
click at [326, 38] on input "14/10/2025" at bounding box center [319, 36] width 76 height 9
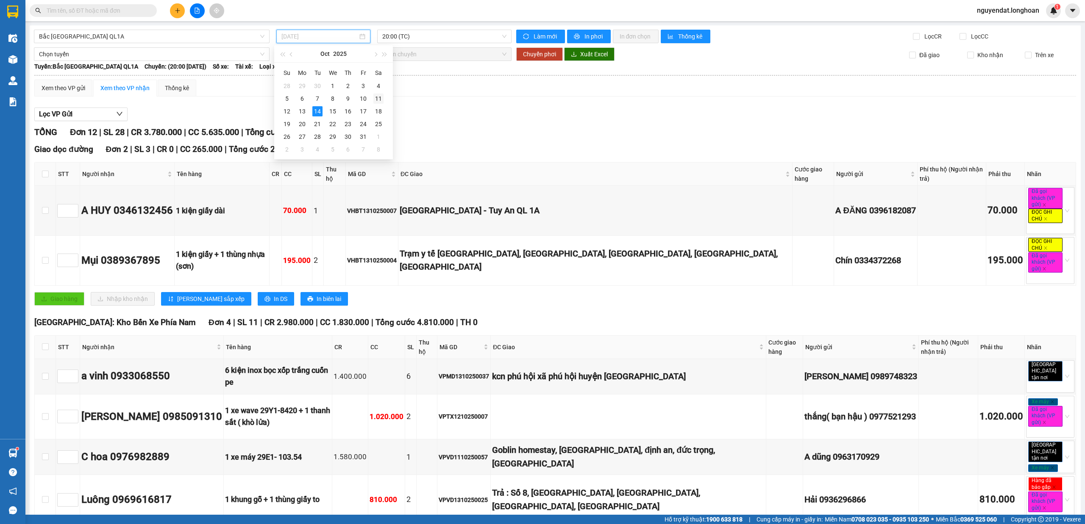
click at [380, 97] on div "11" at bounding box center [378, 99] width 10 height 10
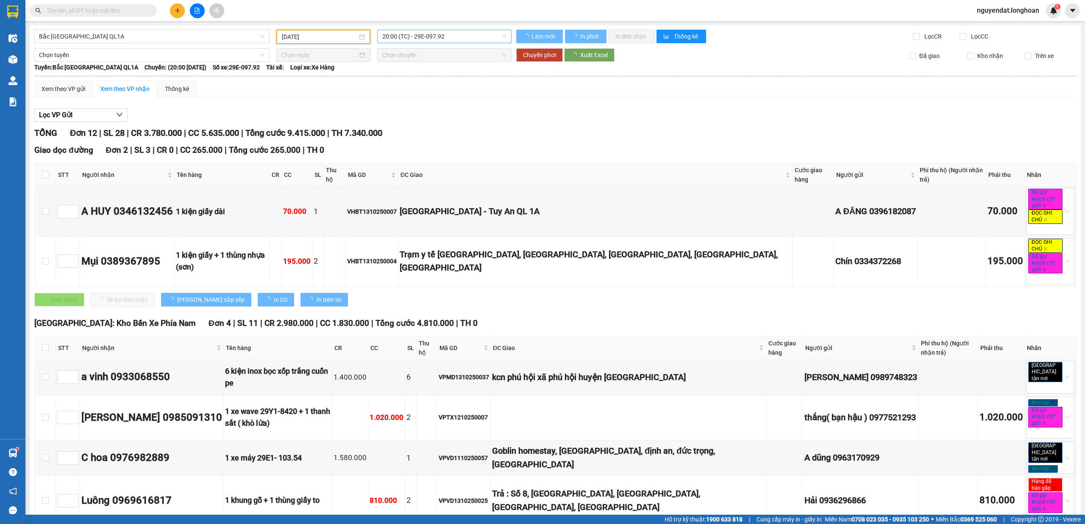
type input "11/10/2025"
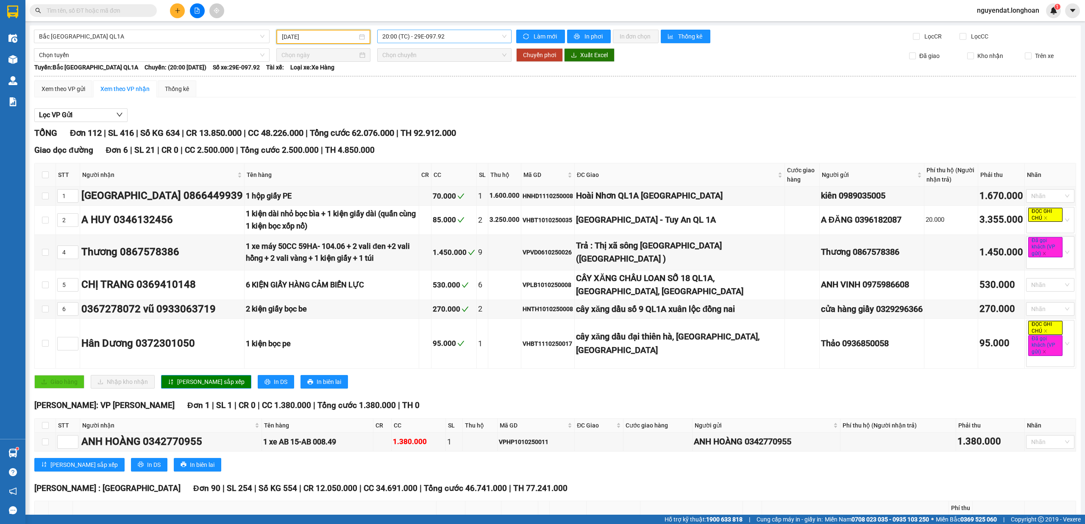
click at [450, 34] on span "20:00 (TC) - 29E-097.92" at bounding box center [444, 36] width 125 height 13
click at [437, 81] on div "23:00 (TC) - 29H-954.95" at bounding box center [412, 80] width 66 height 9
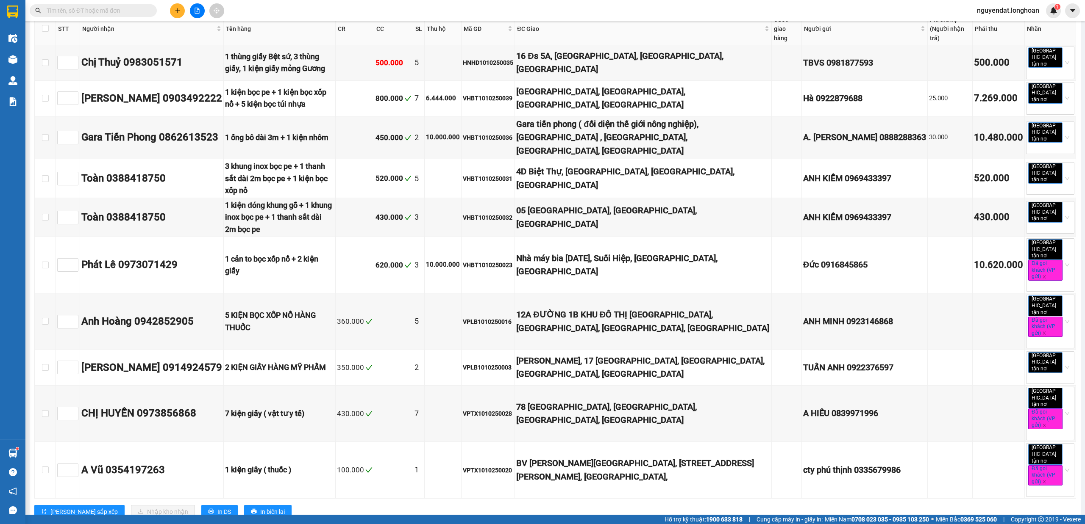
scroll to position [2713, 0]
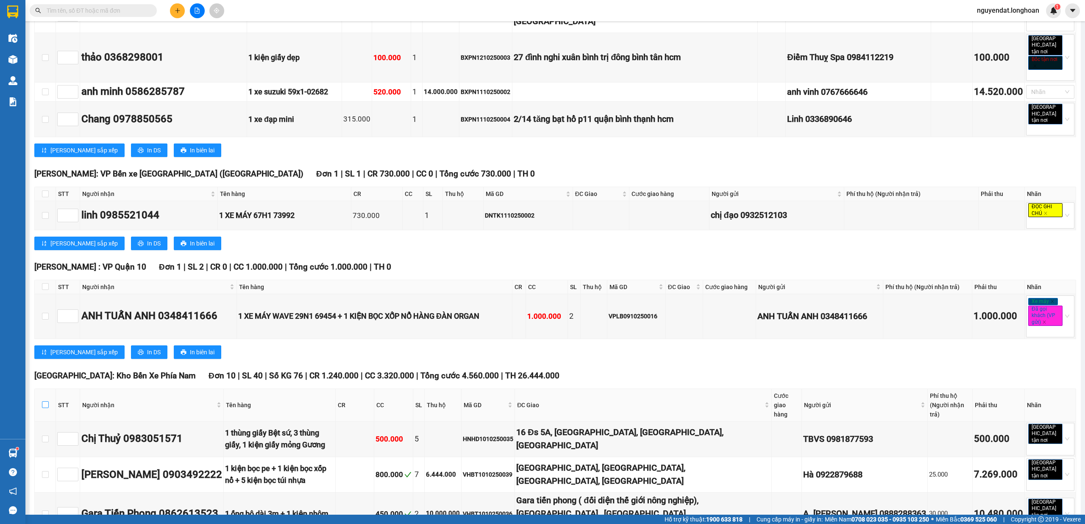
click at [45, 401] on label at bounding box center [45, 405] width 7 height 9
click at [45, 402] on input "checkbox" at bounding box center [45, 405] width 7 height 7
checkbox input "true"
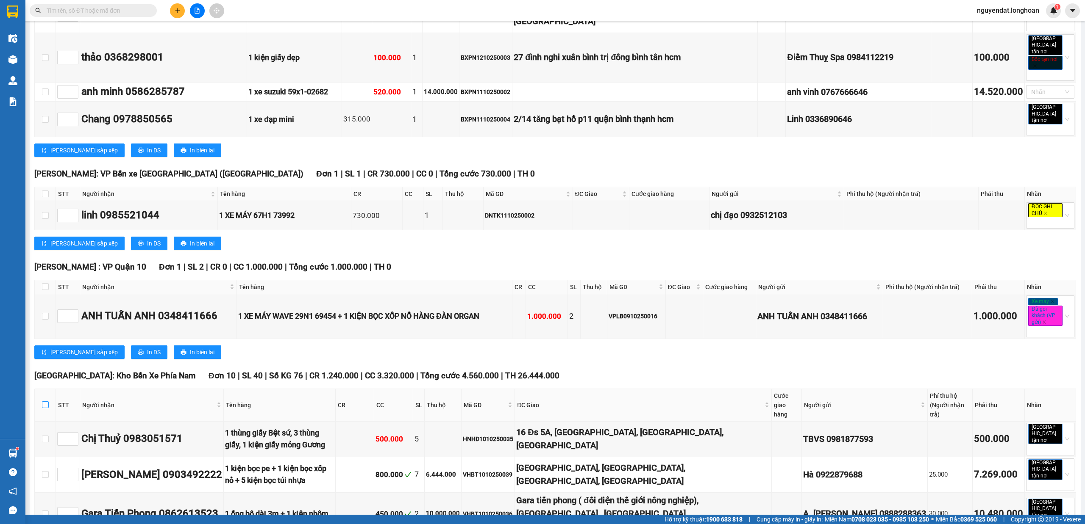
checkbox input "true"
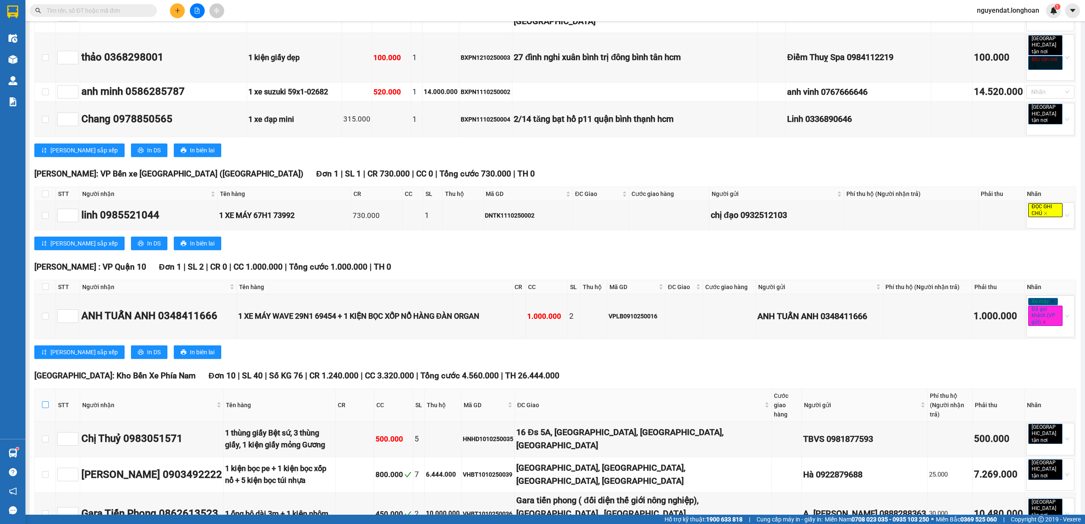
checkbox input "true"
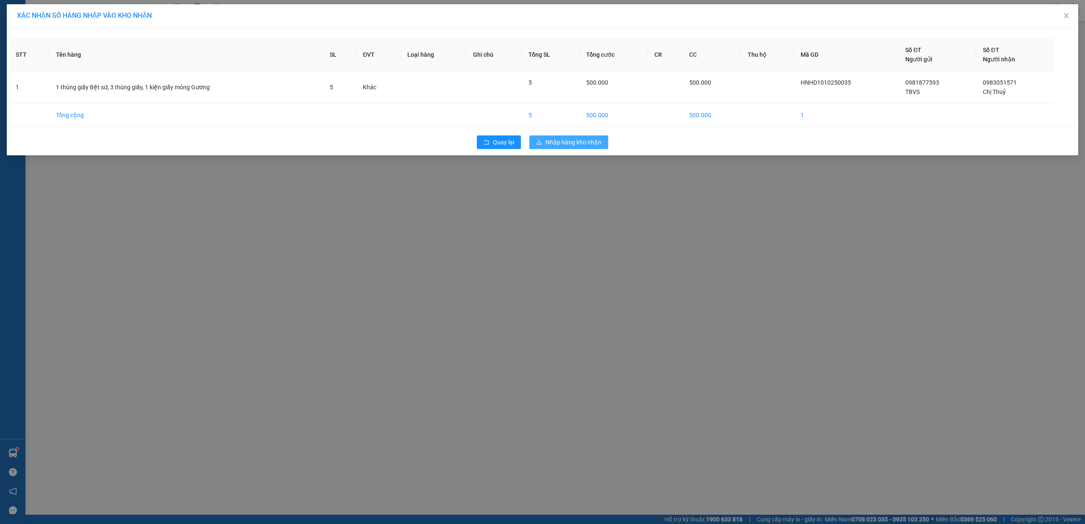
click at [571, 143] on span "Nhập hàng kho nhận" at bounding box center [573, 142] width 56 height 9
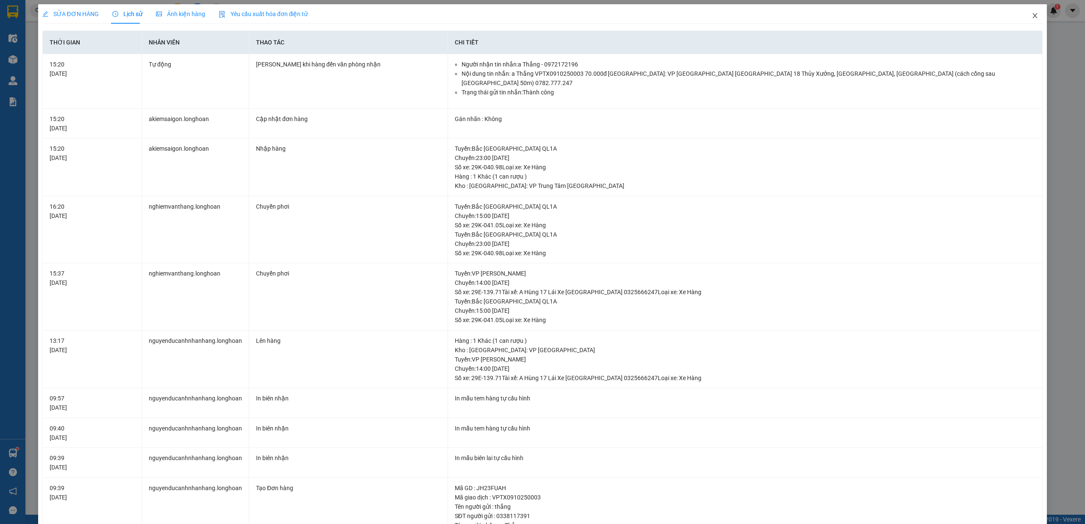
click at [1032, 16] on icon "close" at bounding box center [1034, 15] width 5 height 5
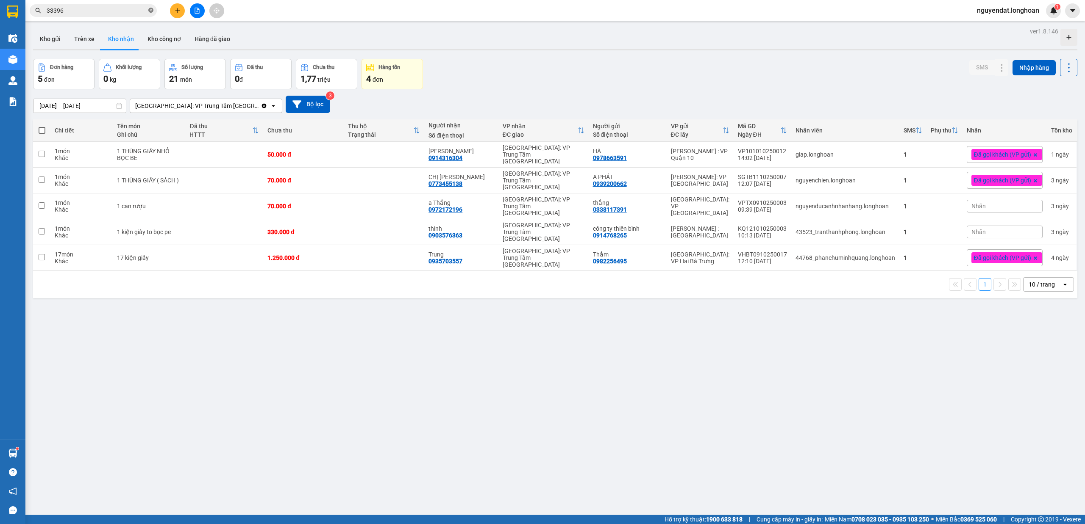
click at [151, 9] on icon "close-circle" at bounding box center [150, 10] width 5 height 5
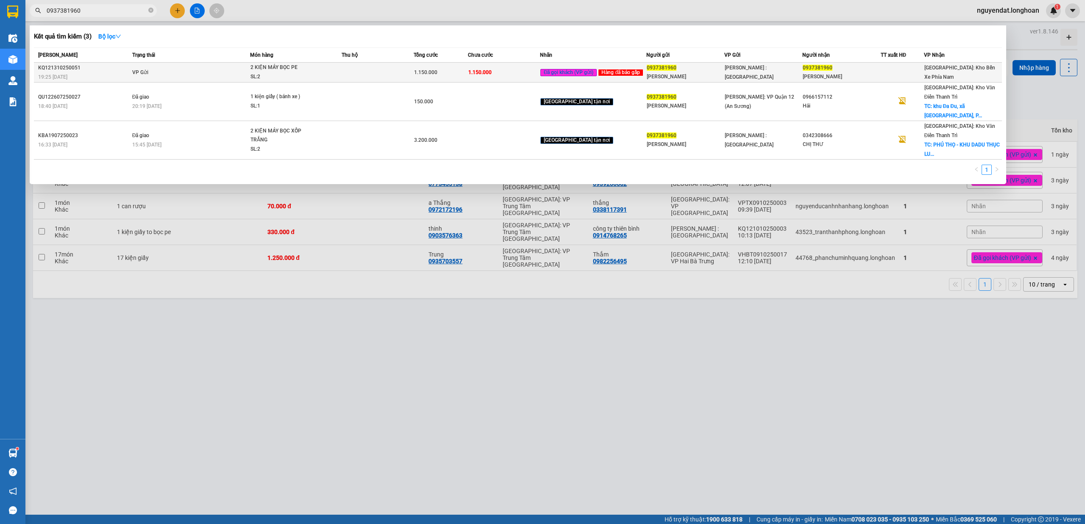
type input "0937381960"
click at [330, 75] on span "2 KIỆN MÁY BỌC PE SL: 2" at bounding box center [295, 72] width 90 height 18
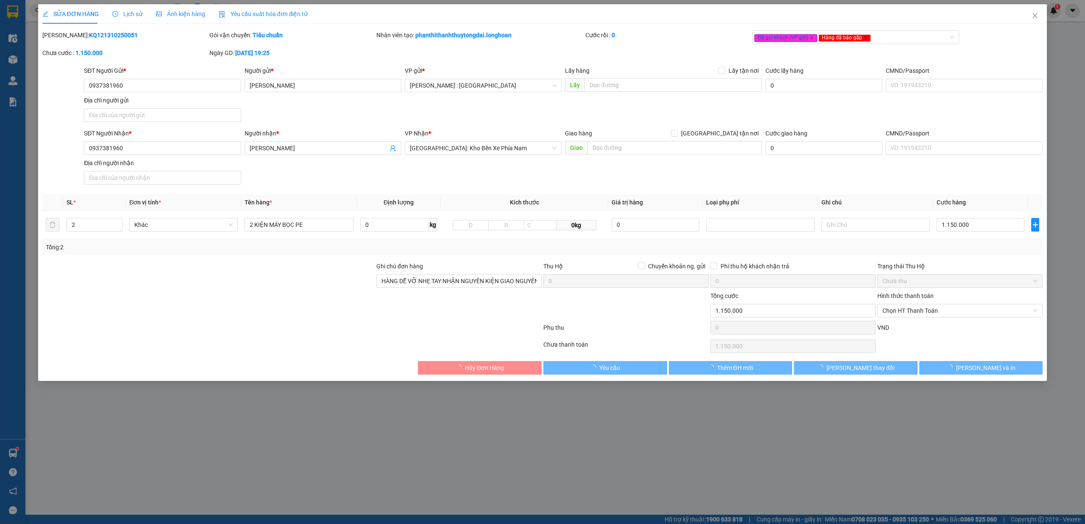
type input "0937381960"
type input "ANH BẢO"
type input "0937381960"
type input "ANH BẢO"
type input "HÀNG DỄ VỠ NHẸ TAY NHẬN NGUYÊN KIỆN GIAO NGUYÊN KIỆN, HƯ VỠ ĐỀN THEO CHÍNH SÁCH"
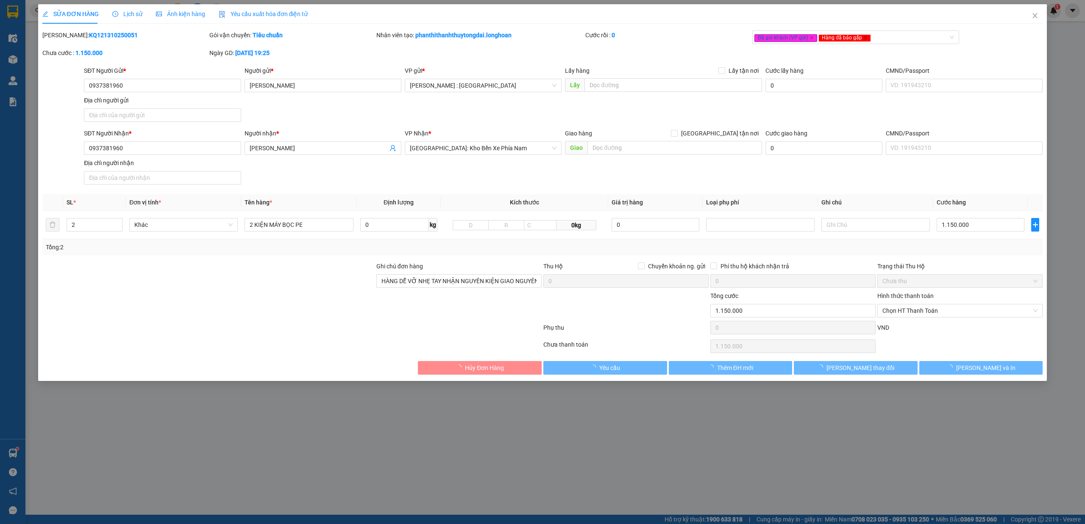
type input "0"
type input "1.150.000"
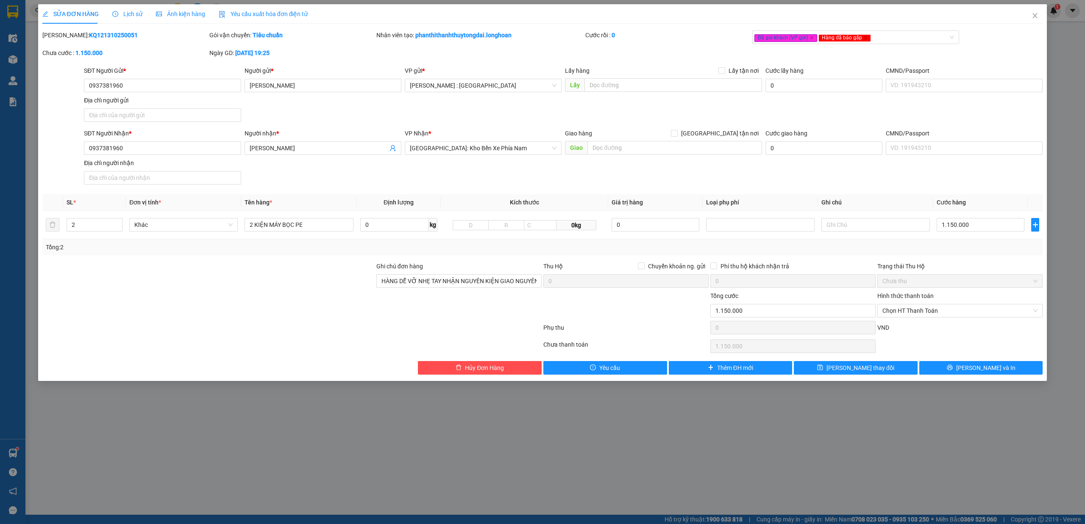
click at [133, 17] on span "Lịch sử" at bounding box center [127, 14] width 30 height 7
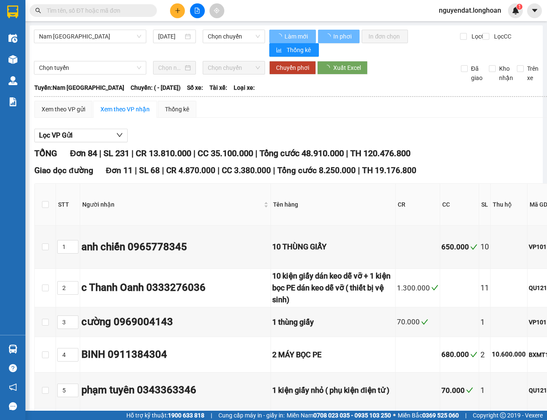
type input "11/10/2025"
